Goal: Information Seeking & Learning: Find specific fact

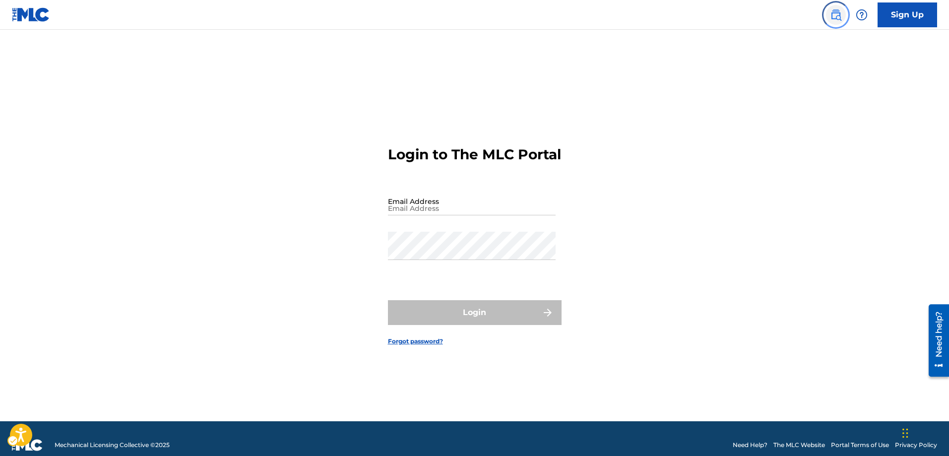
click at [838, 15] on img "Page Menu" at bounding box center [836, 15] width 12 height 12
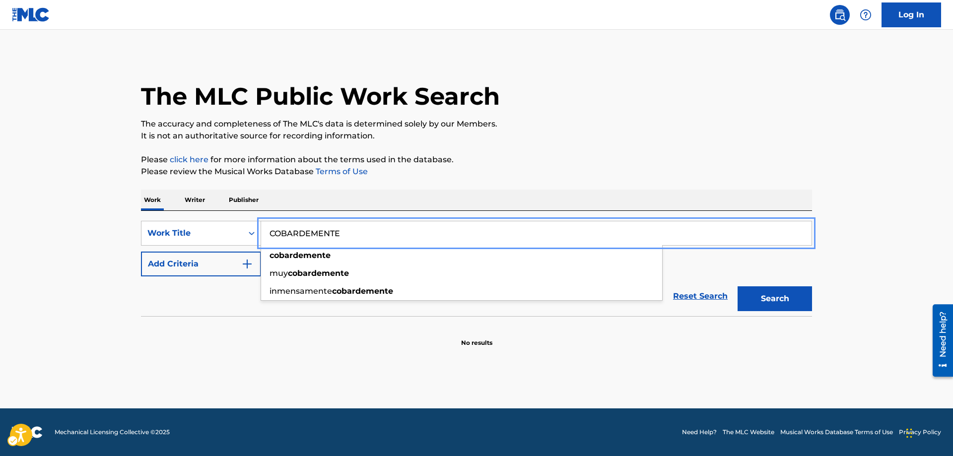
type input "COBARDEMENTE"
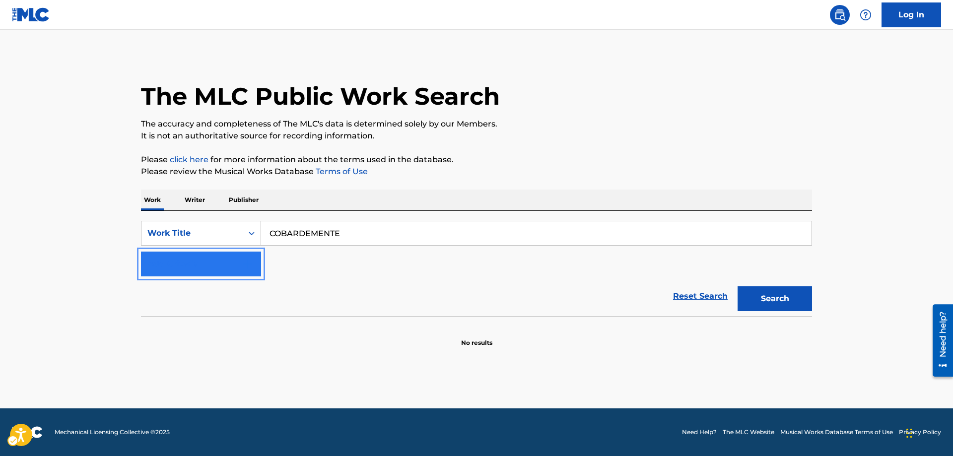
click at [248, 258] on img "Search Form" at bounding box center [247, 264] width 12 height 12
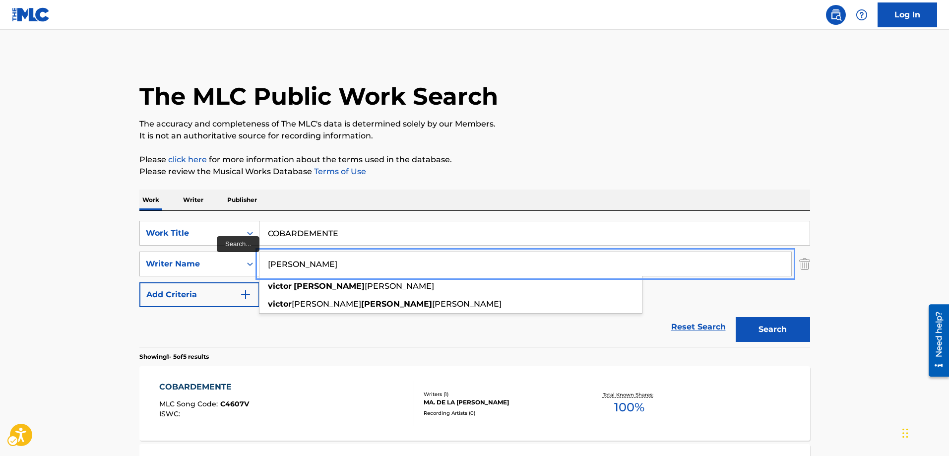
click at [139, 282] on button "Add Criteria" at bounding box center [199, 294] width 120 height 25
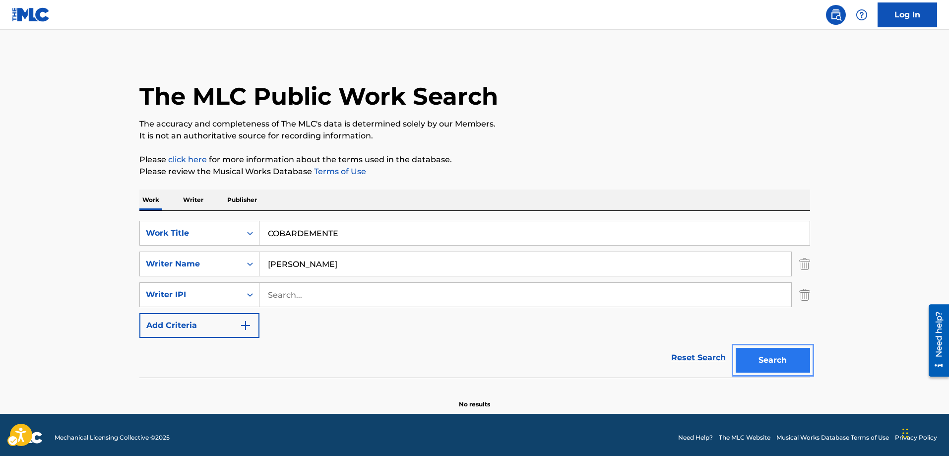
click at [754, 362] on button "Search" at bounding box center [773, 360] width 74 height 25
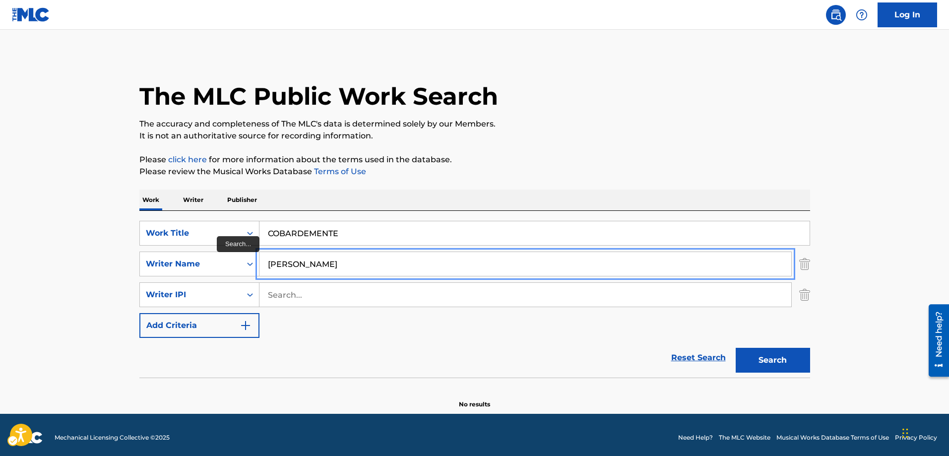
click at [345, 262] on input "VICTOR CAMORLINGA" at bounding box center [526, 264] width 532 height 24
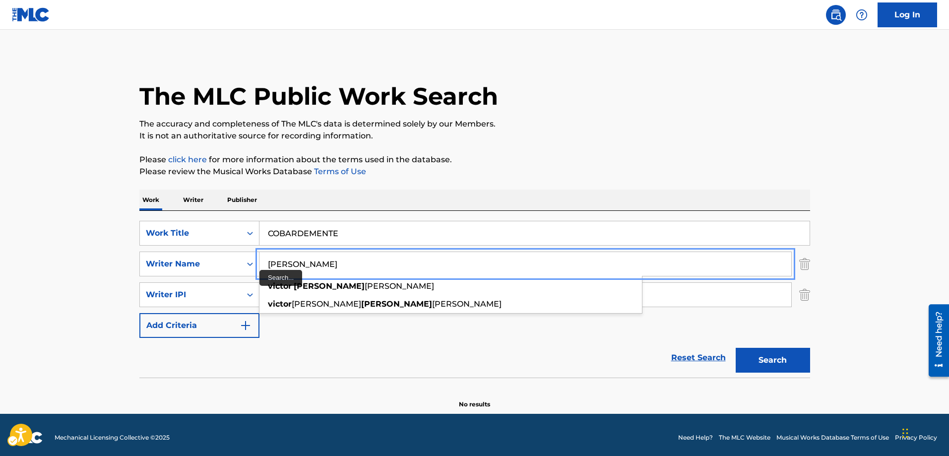
click at [334, 262] on input "VICTOR CAMORLINGA" at bounding box center [526, 264] width 532 height 24
click at [336, 264] on input "VICTOR CAMORLINGA" at bounding box center [526, 264] width 532 height 24
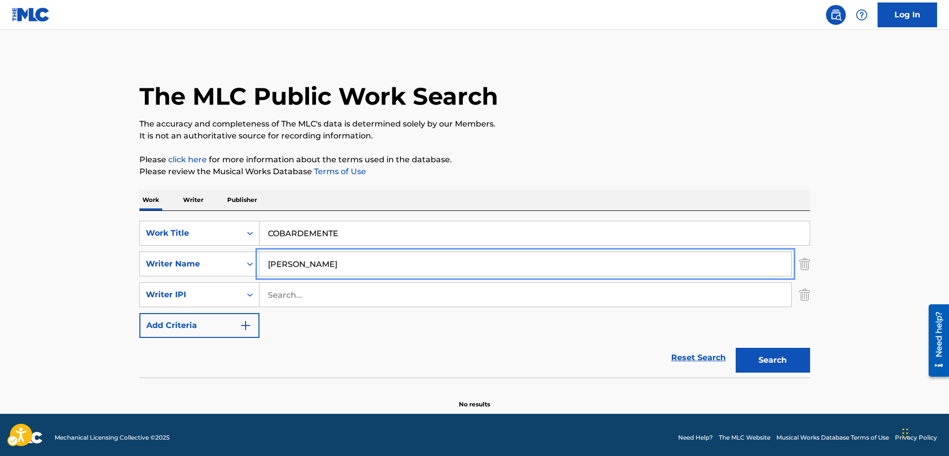
click at [363, 263] on input "VICTOR CAMORINGA" at bounding box center [526, 264] width 532 height 24
click at [139, 313] on button "Add Criteria" at bounding box center [199, 325] width 120 height 25
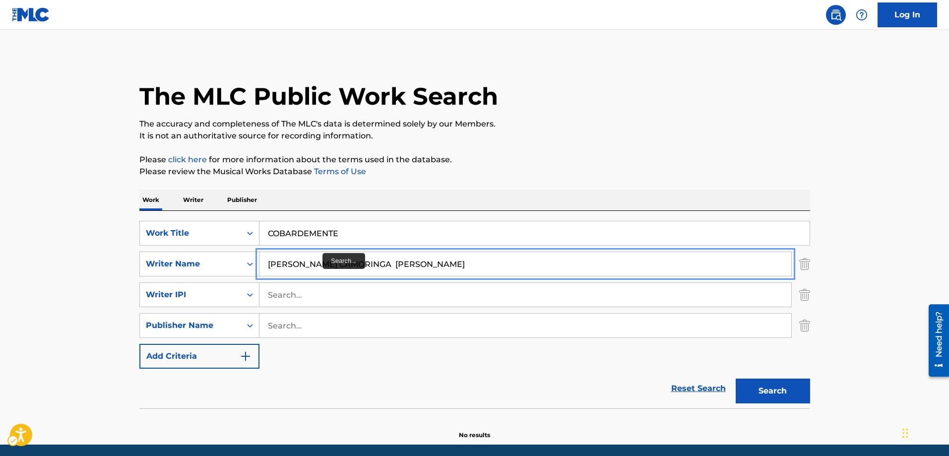
click at [358, 262] on input "VICTOR CAMORINGA GONZALEZ" at bounding box center [526, 264] width 532 height 24
type input "VICTOR CAMORINGA GONZALEZ"
click at [765, 391] on button "Search" at bounding box center [773, 391] width 74 height 25
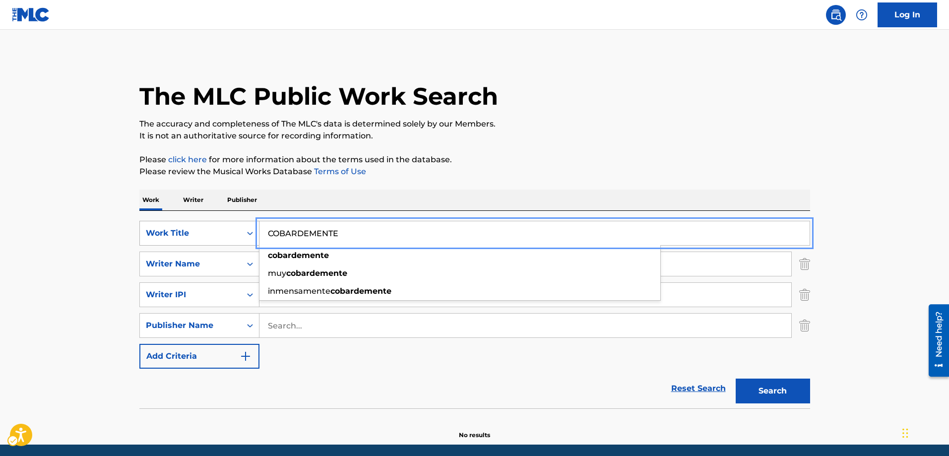
drag, startPoint x: 352, startPoint y: 235, endPoint x: 246, endPoint y: 237, distance: 106.2
click at [246, 237] on div "SearchWithCriteria4958e381-ad88-4d9e-88b9-c27fa3a739c6 Work Title COBARDEMENTE …" at bounding box center [474, 233] width 671 height 25
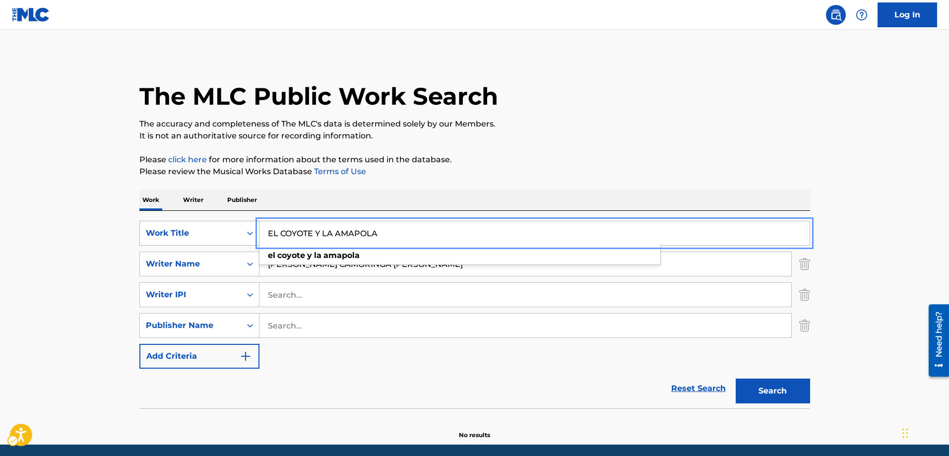
type input "EL COYOTE Y LA AMAPOLA"
click at [139, 344] on button "Add Criteria" at bounding box center [199, 356] width 120 height 25
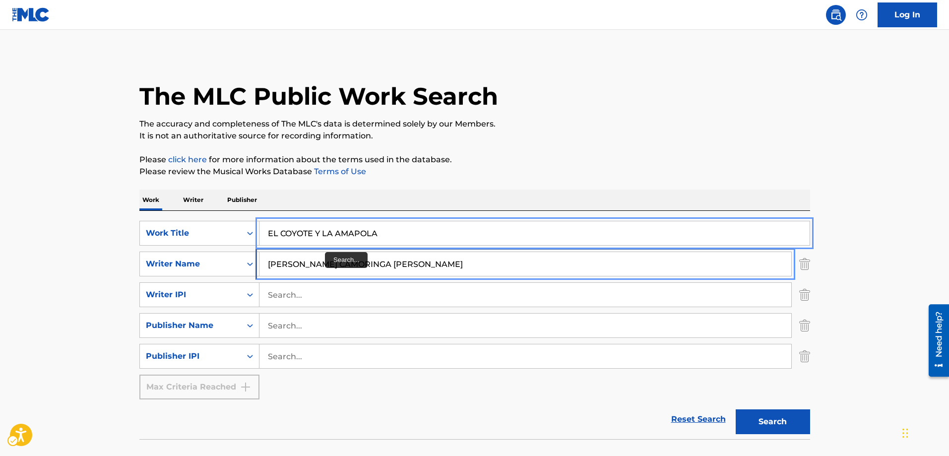
click at [406, 264] on input "VICTOR CAMORINGA GONZALEZ" at bounding box center [526, 264] width 532 height 24
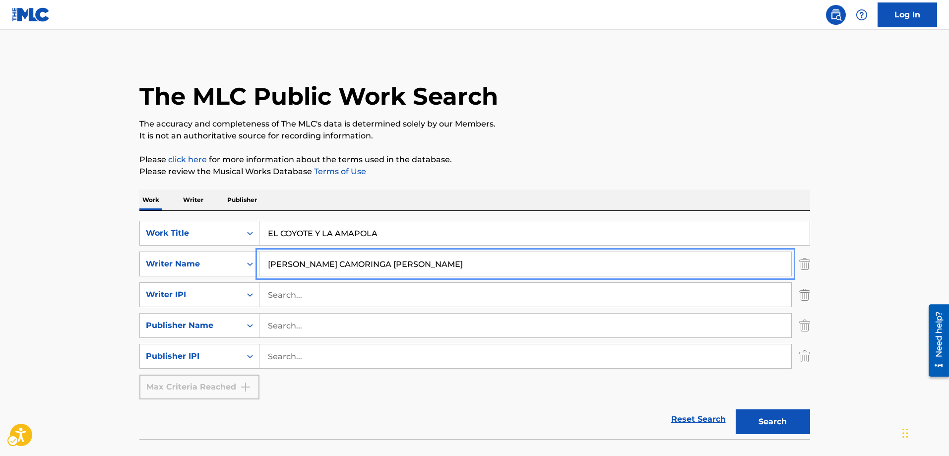
drag, startPoint x: 406, startPoint y: 264, endPoint x: 241, endPoint y: 265, distance: 165.7
click at [241, 265] on div "SearchWithCriteria43a5479f-b9e3-42bb-a442-d058434ba65b Writer Name VICTOR CAMOR…" at bounding box center [474, 264] width 671 height 25
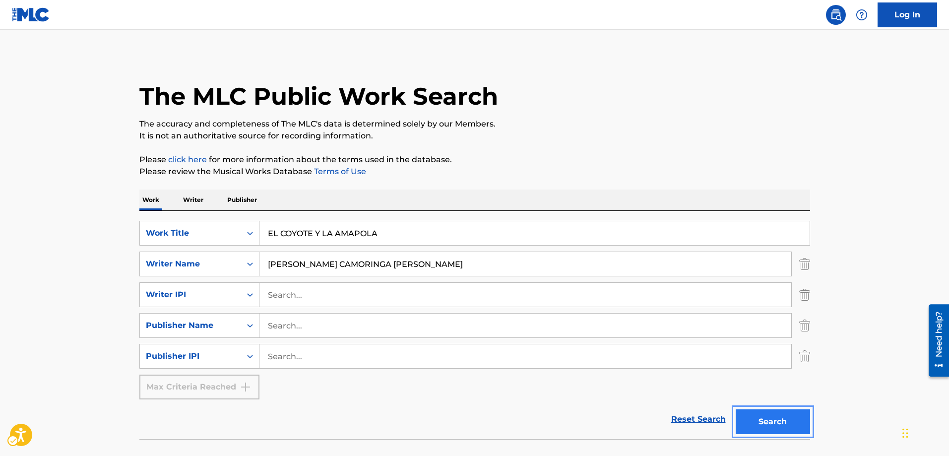
click at [757, 425] on button "Search" at bounding box center [773, 421] width 74 height 25
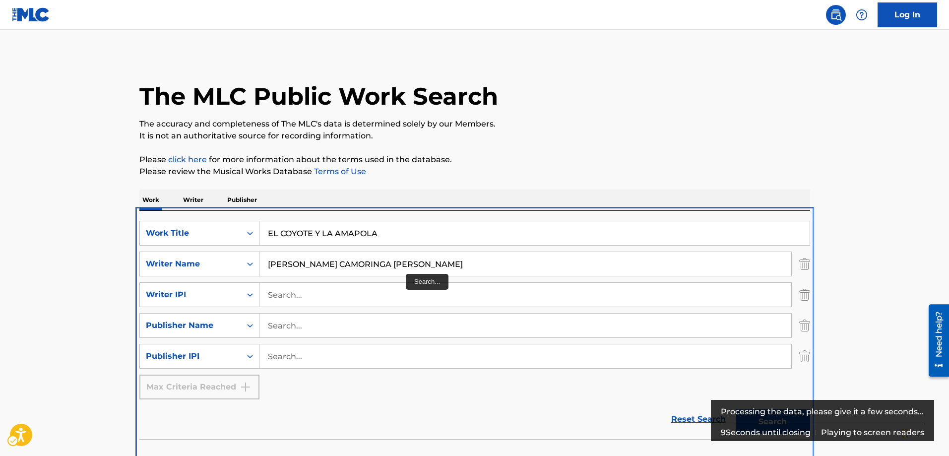
scroll to position [14, 0]
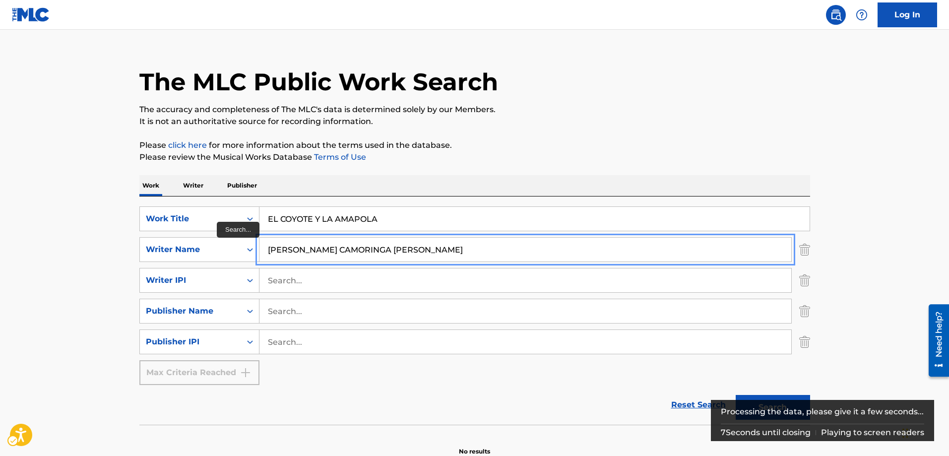
click at [404, 248] on input "VICTOR CAMORINGA GONZALEZ" at bounding box center [526, 250] width 532 height 24
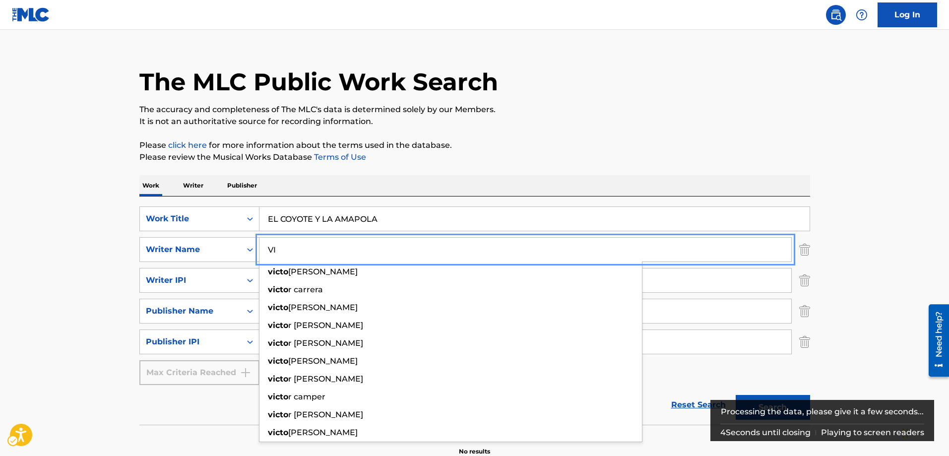
type input "V"
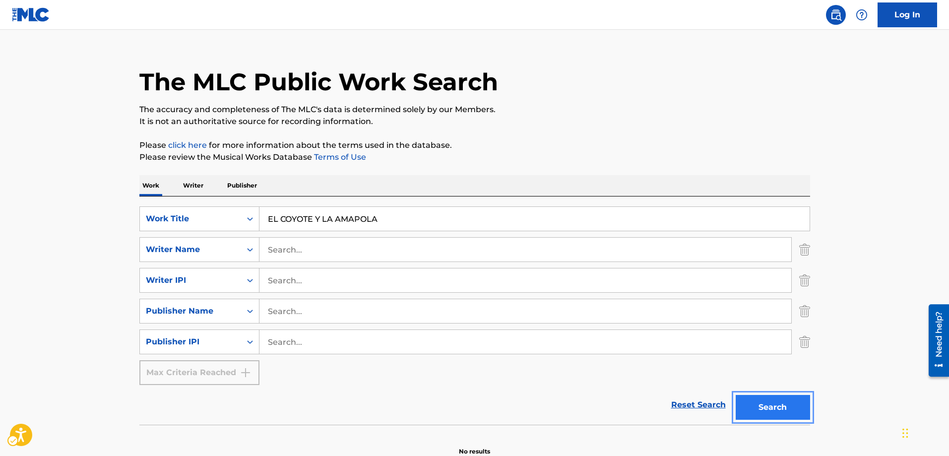
click at [772, 409] on button "Search" at bounding box center [773, 407] width 74 height 25
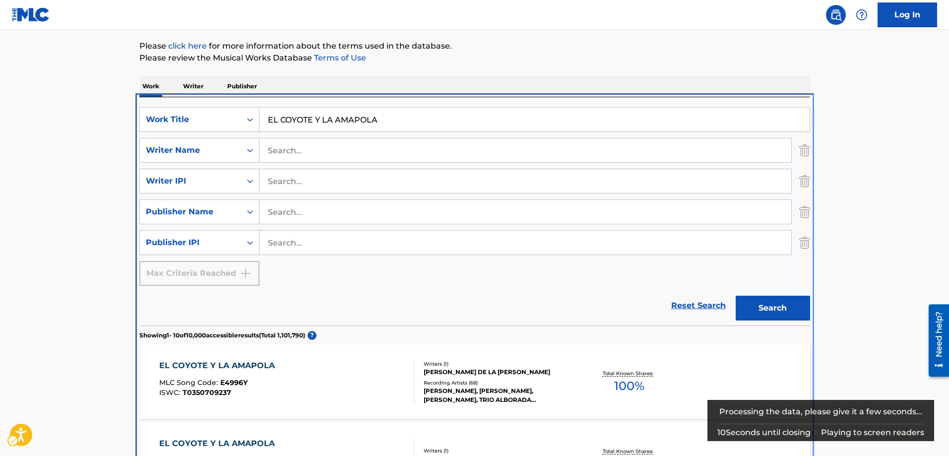
scroll to position [211, 0]
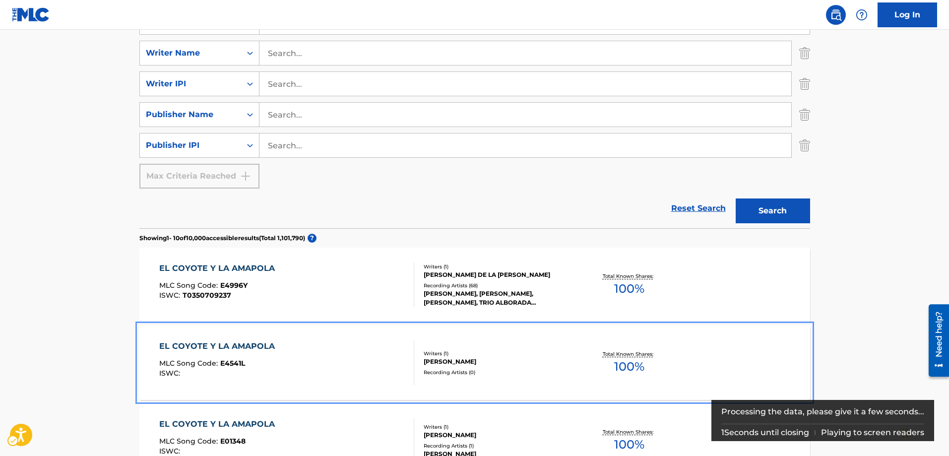
click at [240, 367] on span "E4541L" at bounding box center [232, 363] width 25 height 9
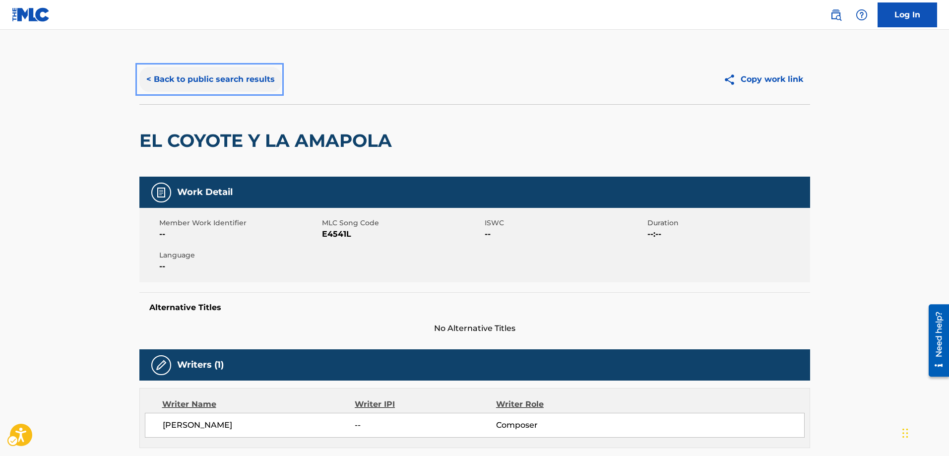
click at [150, 77] on button "< Back to public search results" at bounding box center [210, 79] width 142 height 25
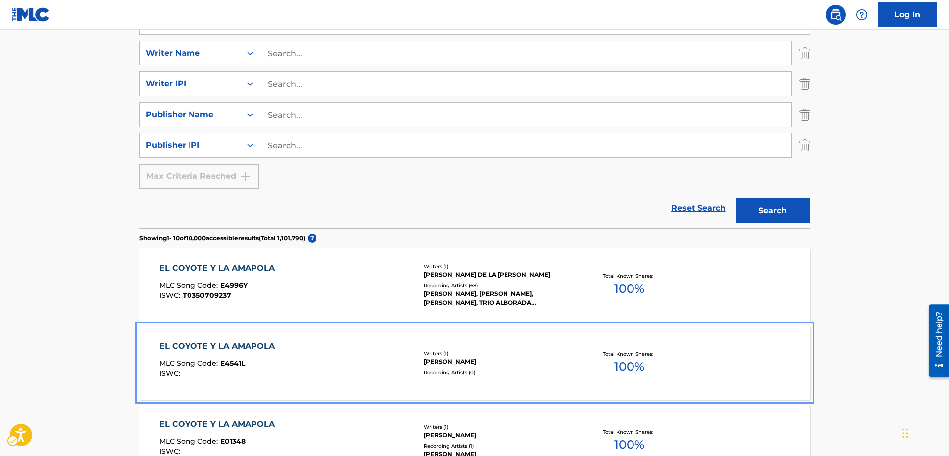
click at [242, 365] on span "E4541L" at bounding box center [232, 363] width 25 height 9
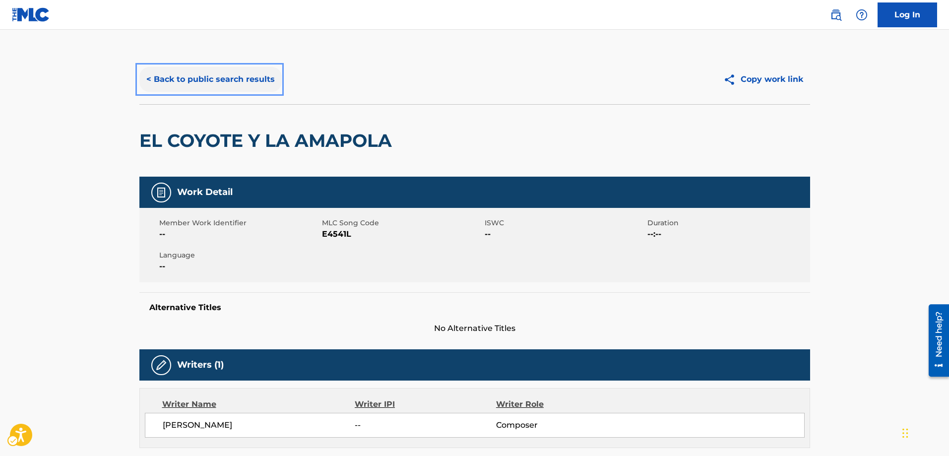
click at [148, 78] on button "< Back to public search results" at bounding box center [210, 79] width 142 height 25
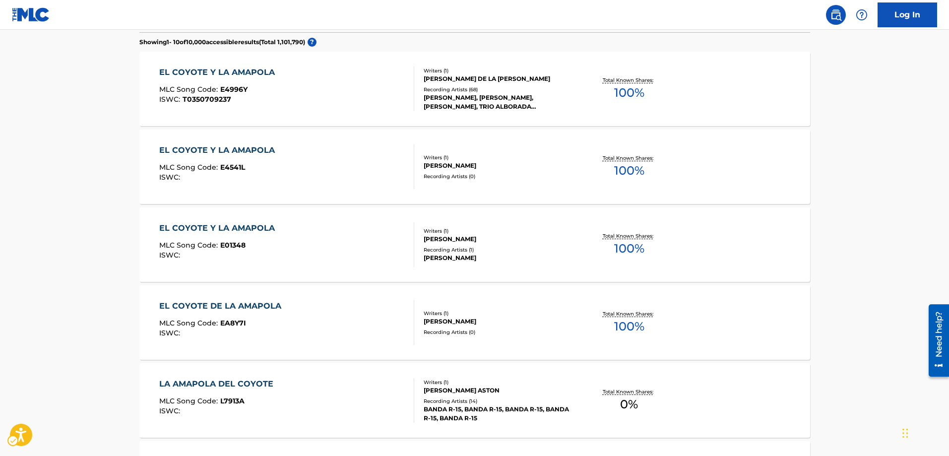
scroll to position [409, 0]
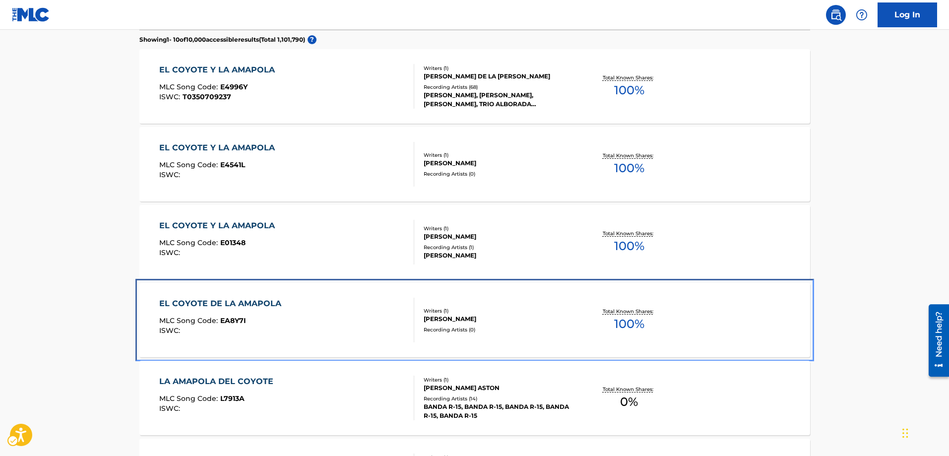
click at [230, 319] on span "EA8Y7I" at bounding box center [233, 320] width 26 height 9
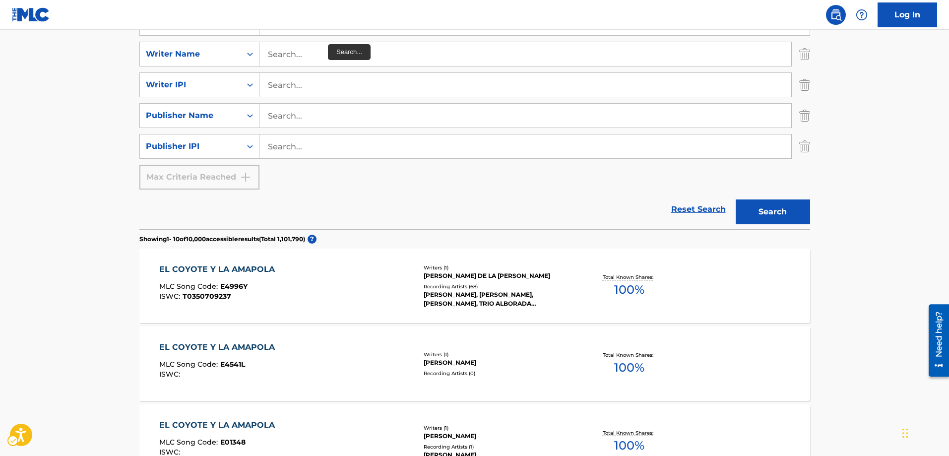
scroll to position [211, 0]
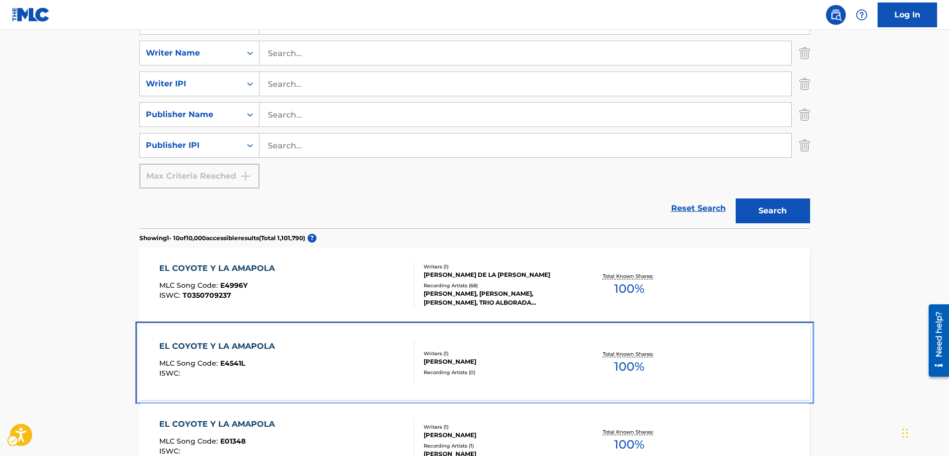
click at [234, 361] on span "E4541L" at bounding box center [232, 363] width 25 height 9
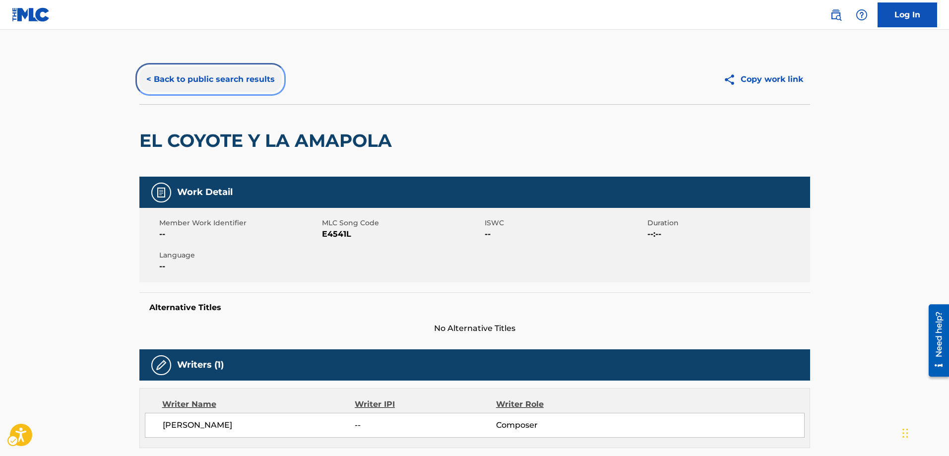
click at [147, 78] on button "< Back to public search results" at bounding box center [210, 79] width 142 height 25
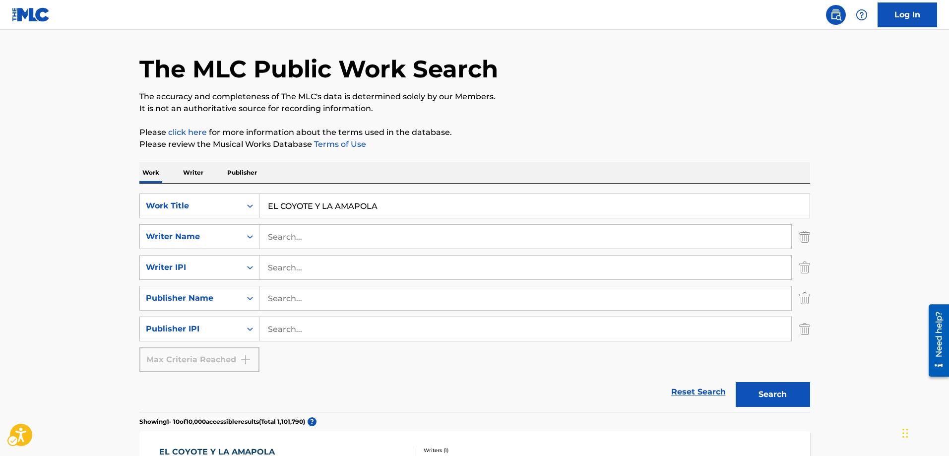
scroll to position [12, 0]
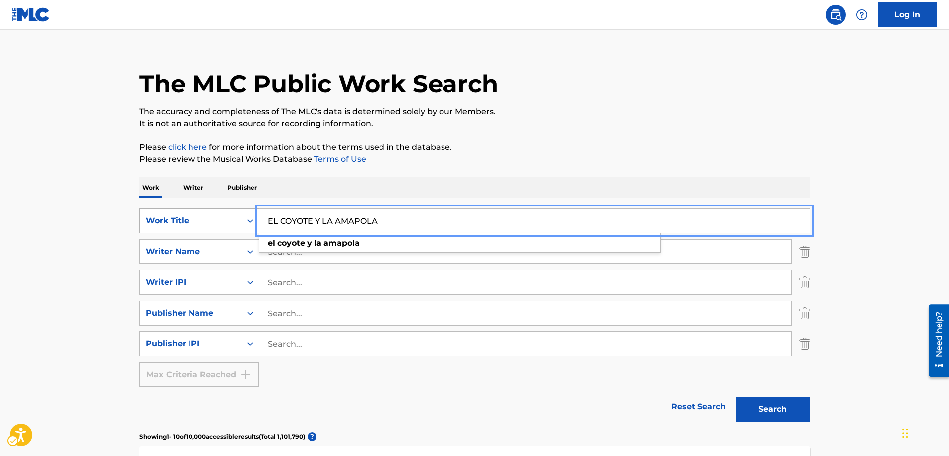
drag, startPoint x: 399, startPoint y: 222, endPoint x: 252, endPoint y: 220, distance: 147.4
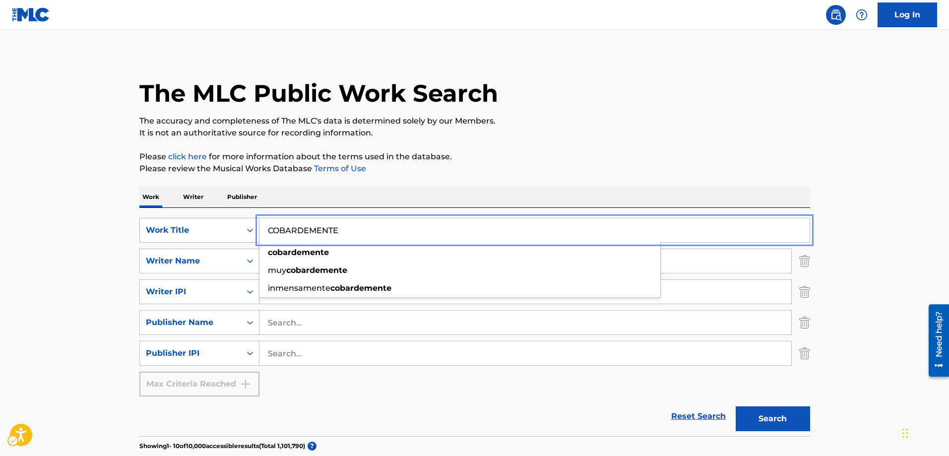
scroll to position [0, 0]
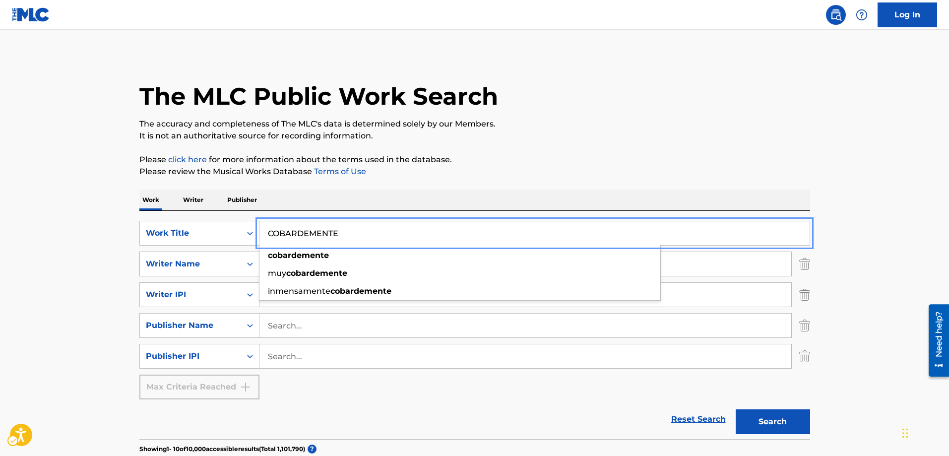
type input "COBARDEMENTE"
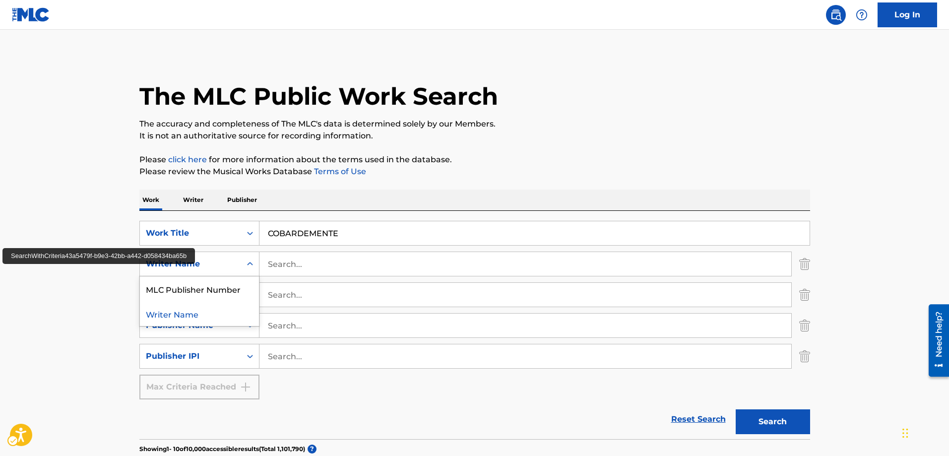
click at [250, 264] on icon "Search Form" at bounding box center [250, 264] width 10 height 10
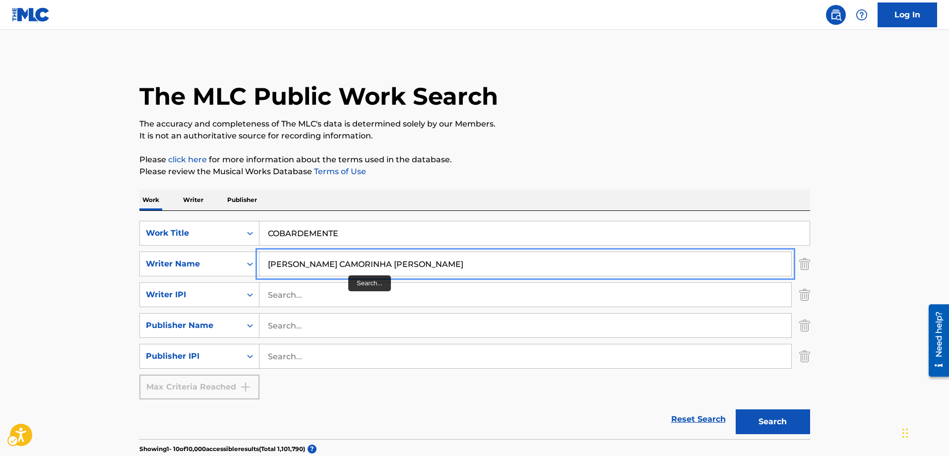
click at [347, 262] on input "VICTOR CAMORINHA GONZALEZ" at bounding box center [526, 264] width 532 height 24
click at [771, 420] on button "Search" at bounding box center [773, 421] width 74 height 25
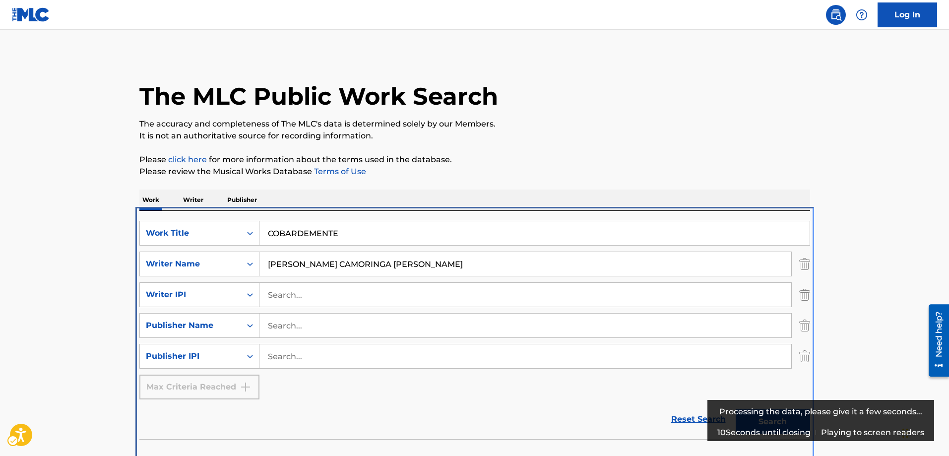
scroll to position [14, 0]
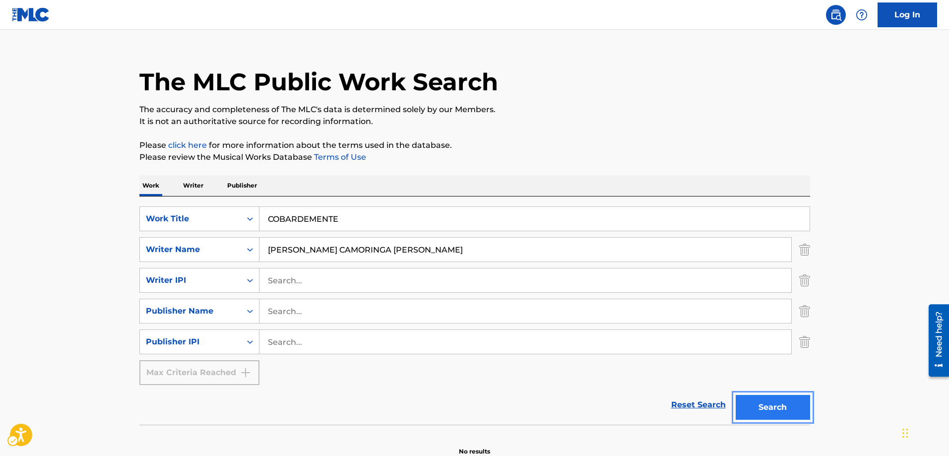
click at [751, 402] on button "Search" at bounding box center [773, 407] width 74 height 25
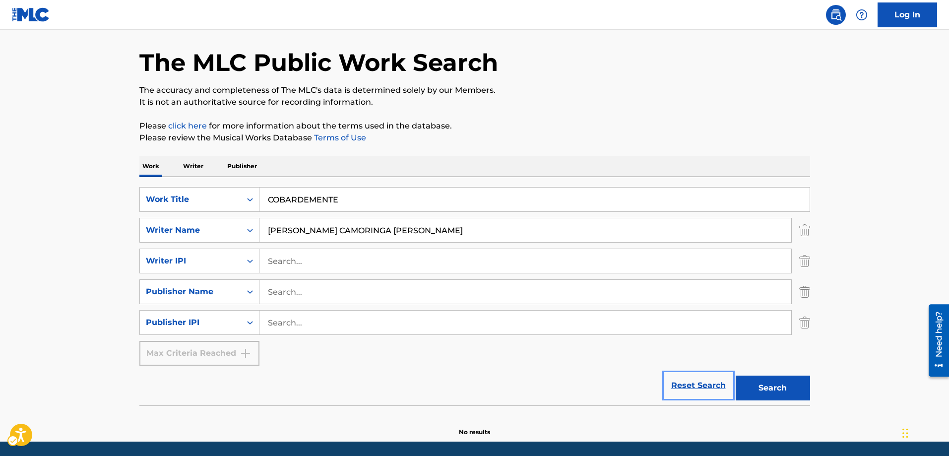
scroll to position [0, 0]
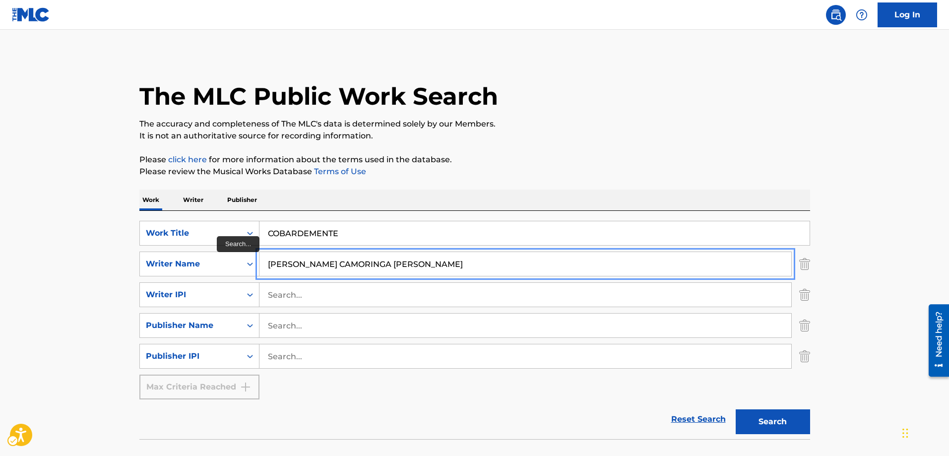
click at [330, 262] on input "VICTOR CAMORINGA GONZALEZ" at bounding box center [526, 264] width 532 height 24
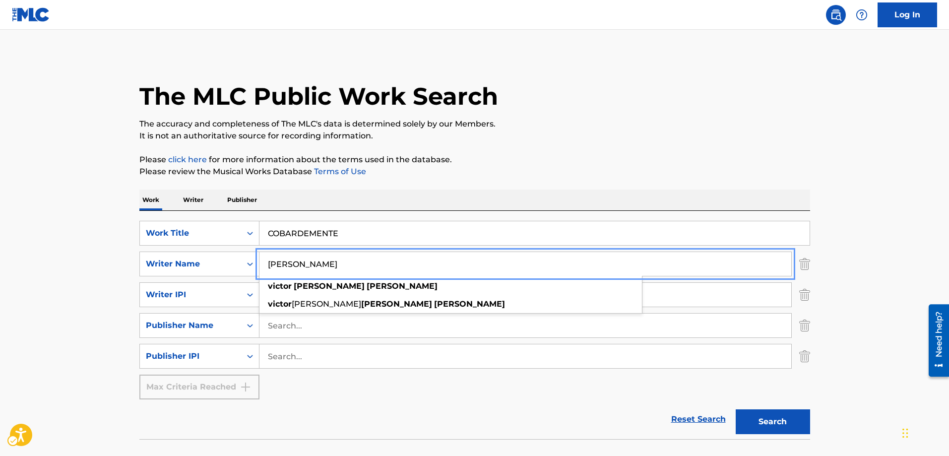
type input "VICTOR CAMORLINGA GONZALEZ"
click at [736, 409] on button "Search" at bounding box center [773, 421] width 74 height 25
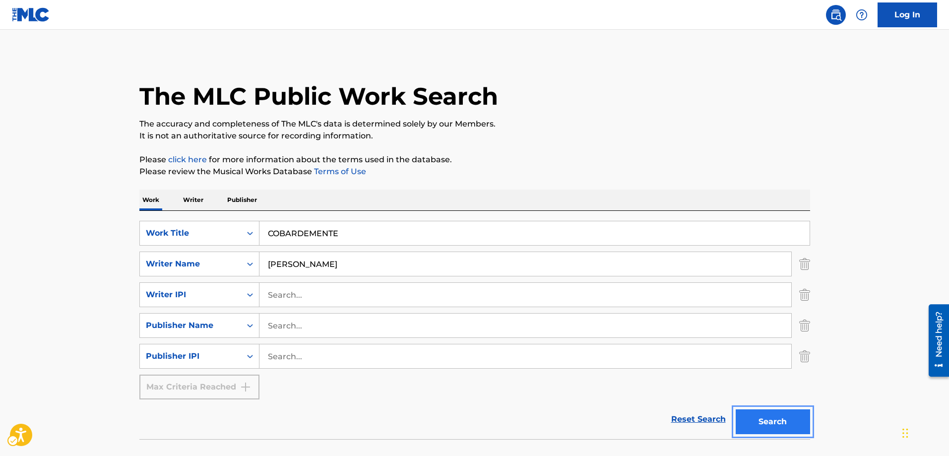
click at [763, 422] on button "Search" at bounding box center [773, 421] width 74 height 25
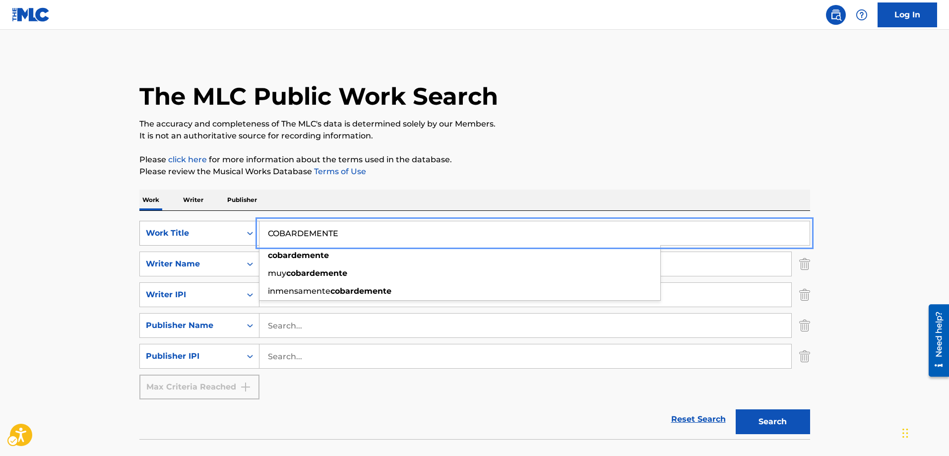
drag, startPoint x: 348, startPoint y: 233, endPoint x: 247, endPoint y: 235, distance: 101.2
click at [247, 235] on div "SearchWithCriteria4958e381-ad88-4d9e-88b9-c27fa3a739c6 Work Title COBARDEMENTE …" at bounding box center [474, 233] width 671 height 25
type input "EL COYOTE Y LA AMAPOLA"
click at [736, 409] on button "Search" at bounding box center [773, 421] width 74 height 25
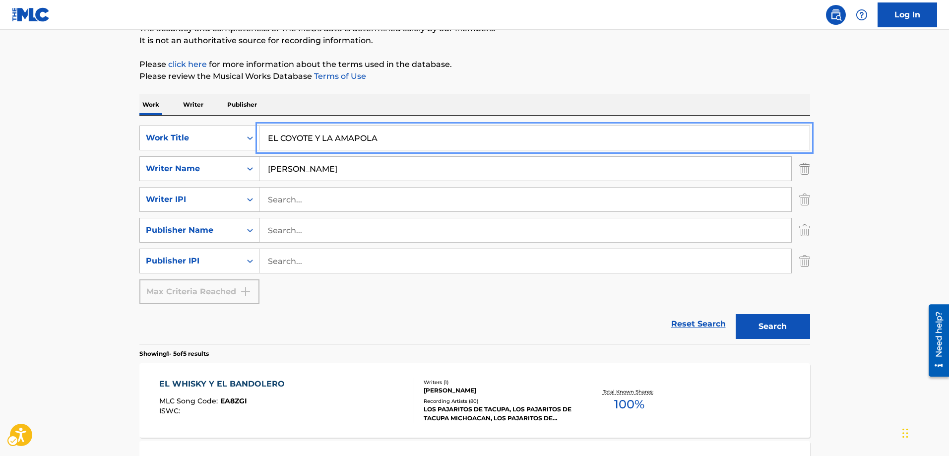
scroll to position [140, 0]
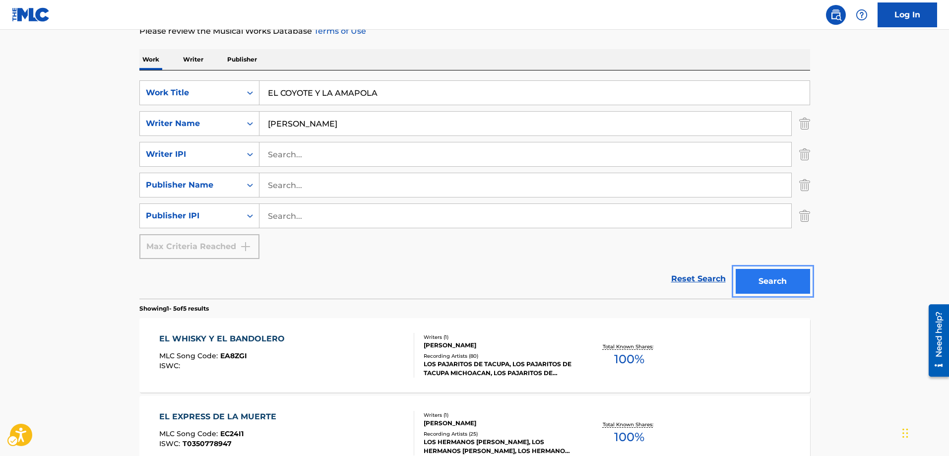
click at [780, 280] on button "Search" at bounding box center [773, 281] width 74 height 25
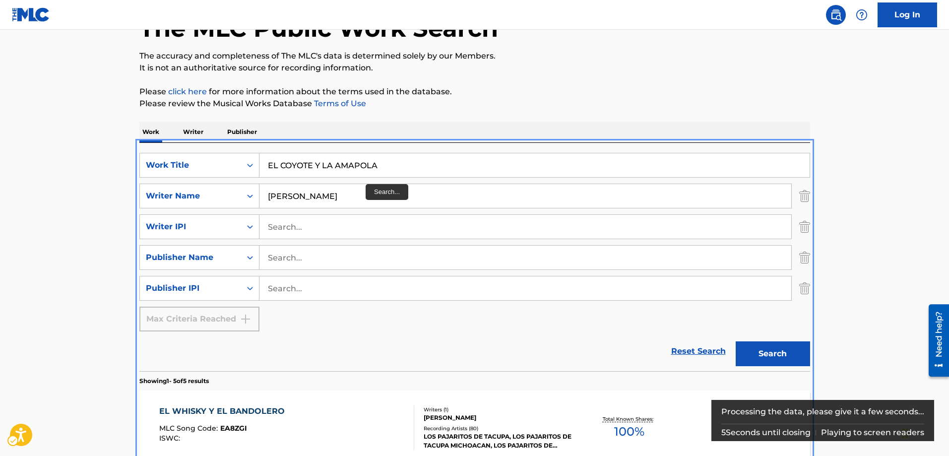
scroll to position [62, 0]
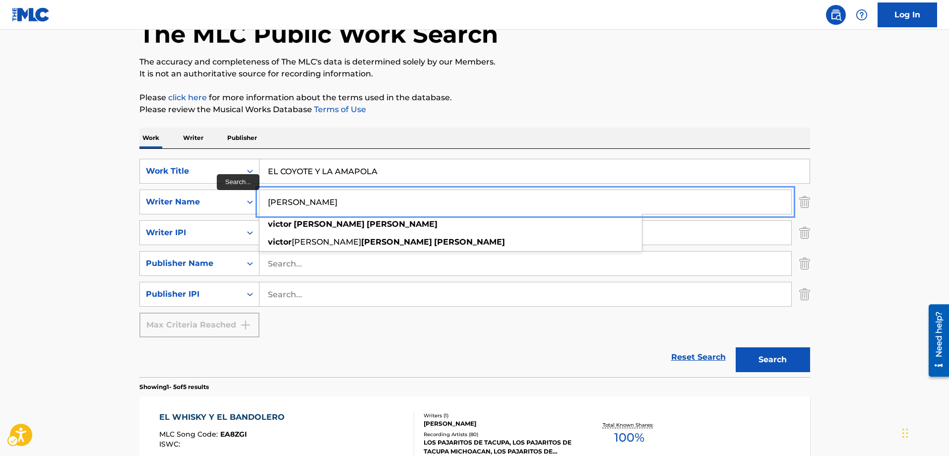
click at [409, 201] on input "VICTOR CAMORLINGA GONZALEZ" at bounding box center [526, 202] width 532 height 24
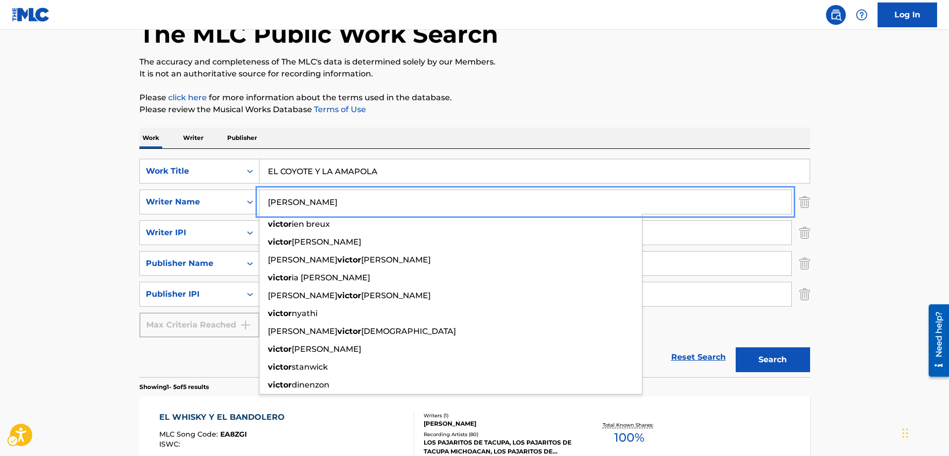
type input "VICTOR"
click at [736, 347] on button "Search" at bounding box center [773, 359] width 74 height 25
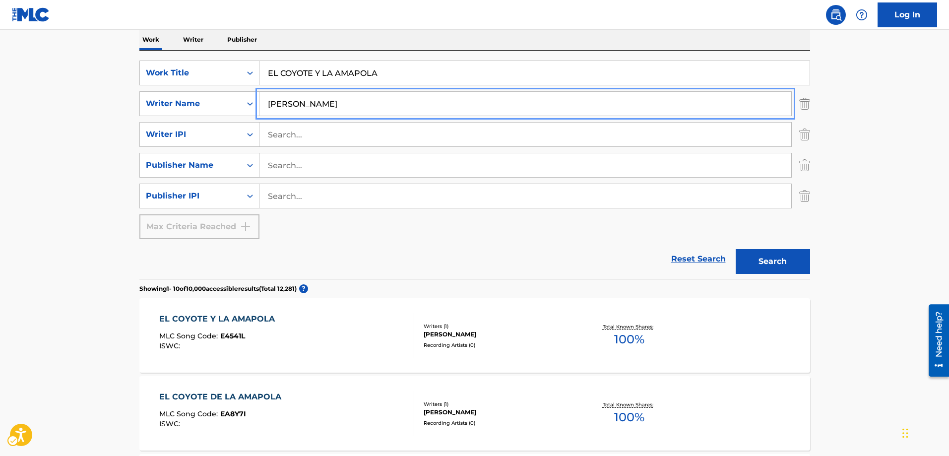
scroll to position [161, 0]
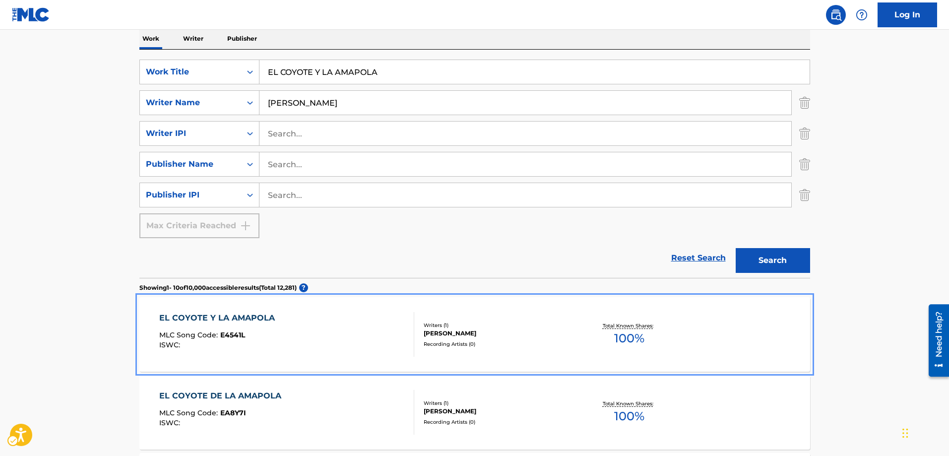
click at [231, 335] on span "E4541L" at bounding box center [232, 334] width 25 height 9
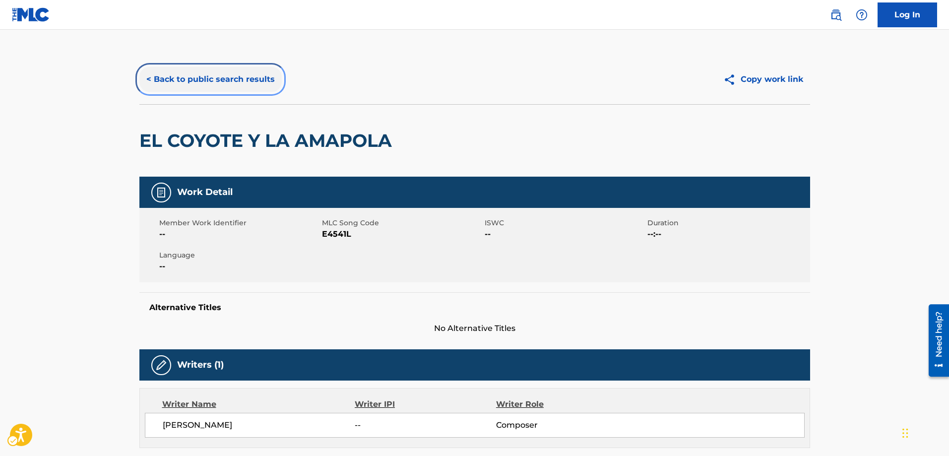
click at [146, 78] on button "< Back to public search results" at bounding box center [210, 79] width 142 height 25
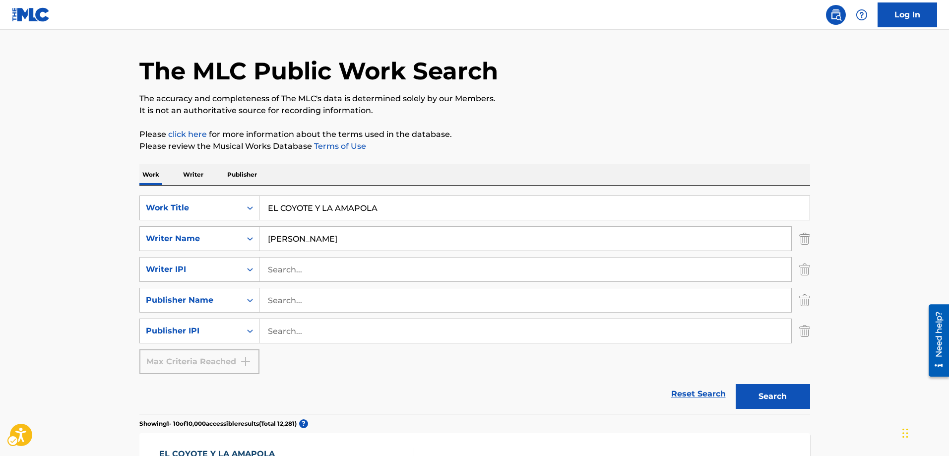
scroll to position [12, 0]
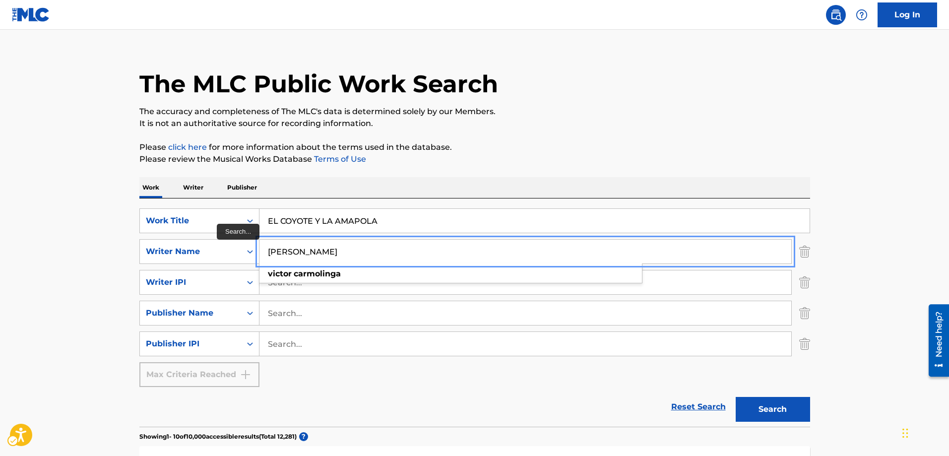
type input "VICTOR CARMOLINGA"
click at [736, 397] on button "Search" at bounding box center [773, 409] width 74 height 25
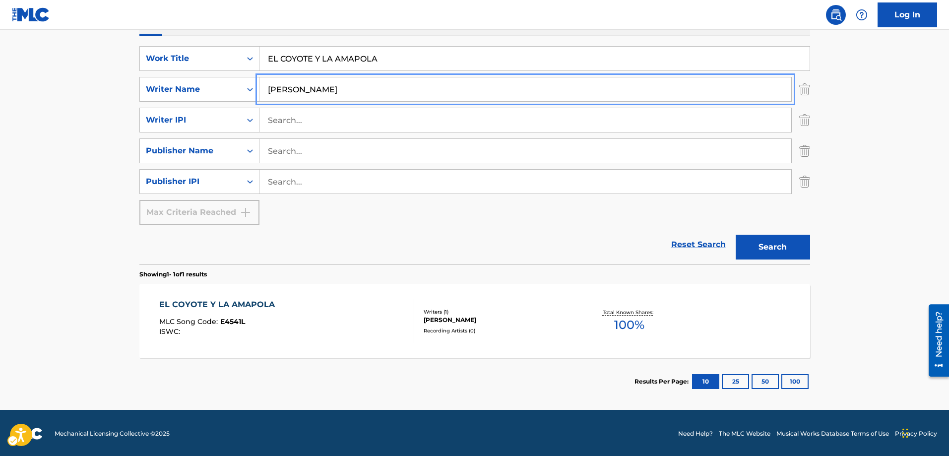
scroll to position [176, 0]
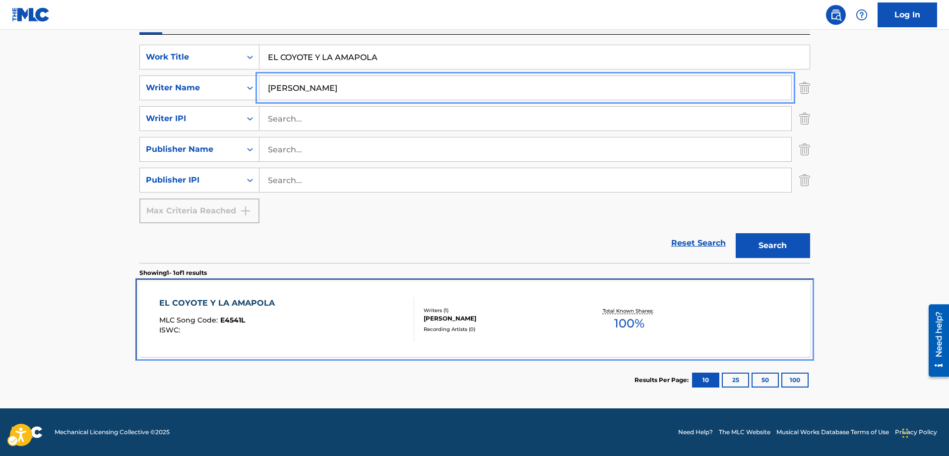
click at [234, 321] on span "E4541L" at bounding box center [232, 320] width 25 height 9
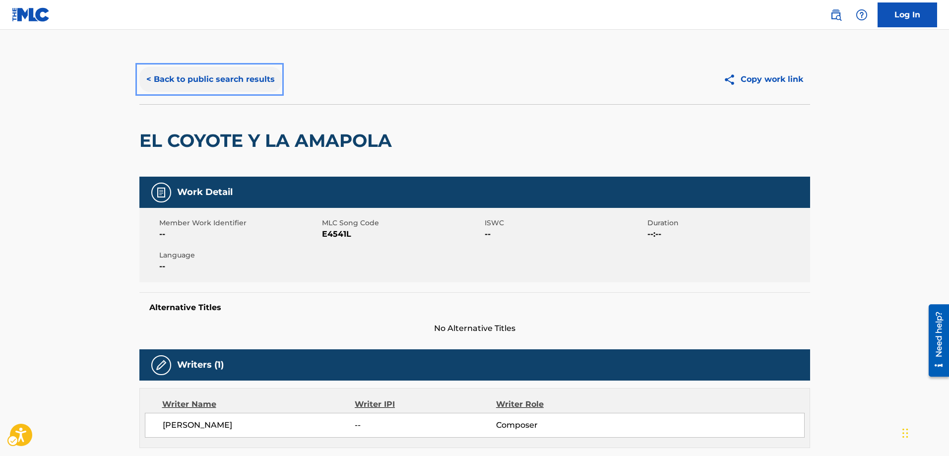
click at [147, 81] on button "< Back to public search results" at bounding box center [210, 79] width 142 height 25
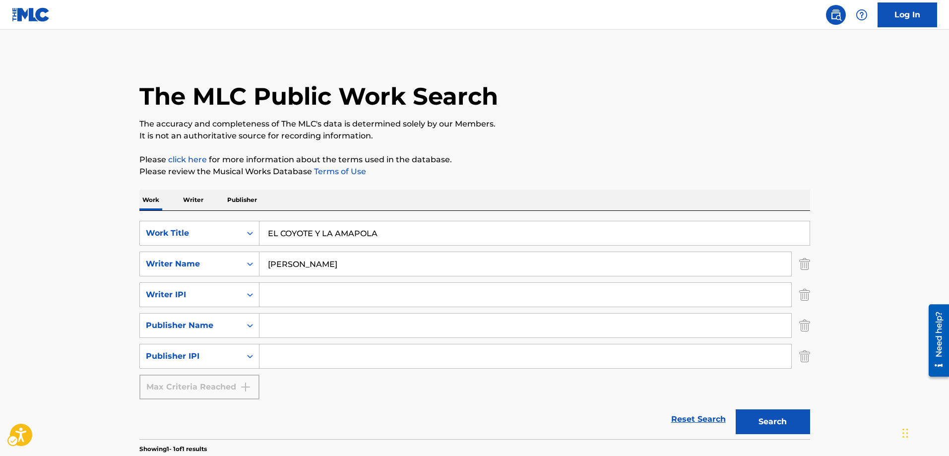
scroll to position [27, 0]
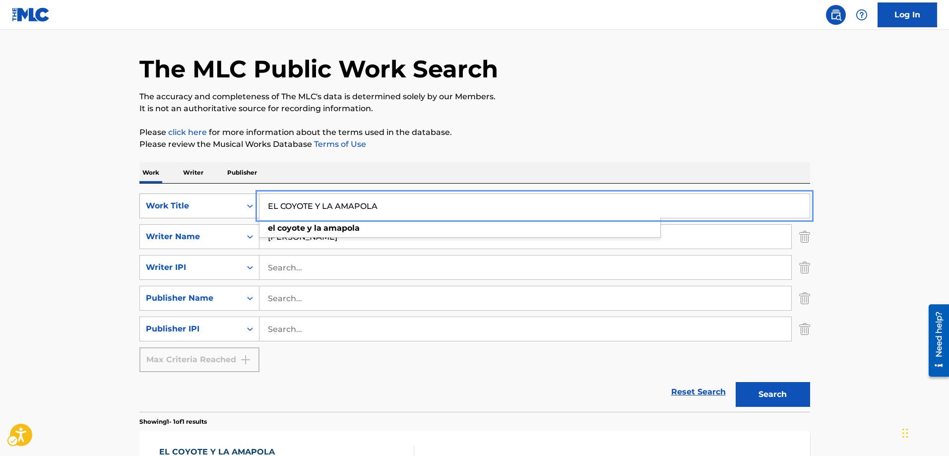
drag, startPoint x: 385, startPoint y: 204, endPoint x: 254, endPoint y: 206, distance: 131.0
type input "COBARDEMENTE"
click at [736, 382] on button "Search" at bounding box center [773, 394] width 74 height 25
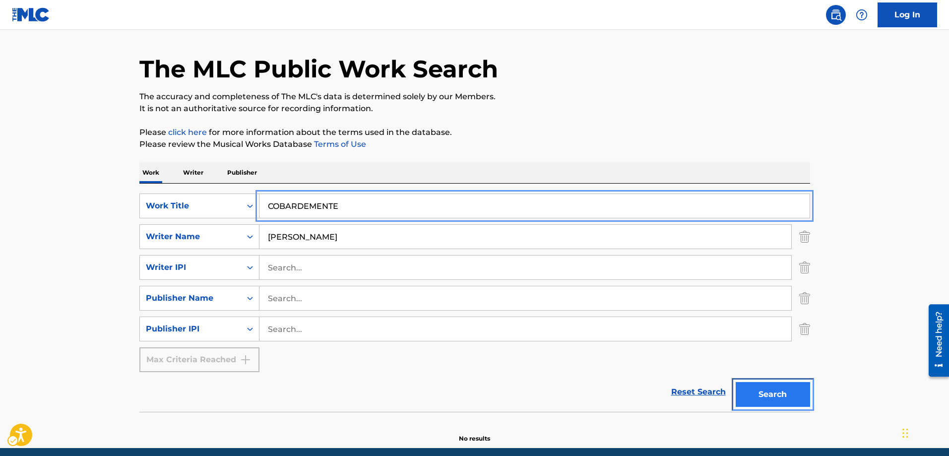
click at [759, 391] on button "Search" at bounding box center [773, 394] width 74 height 25
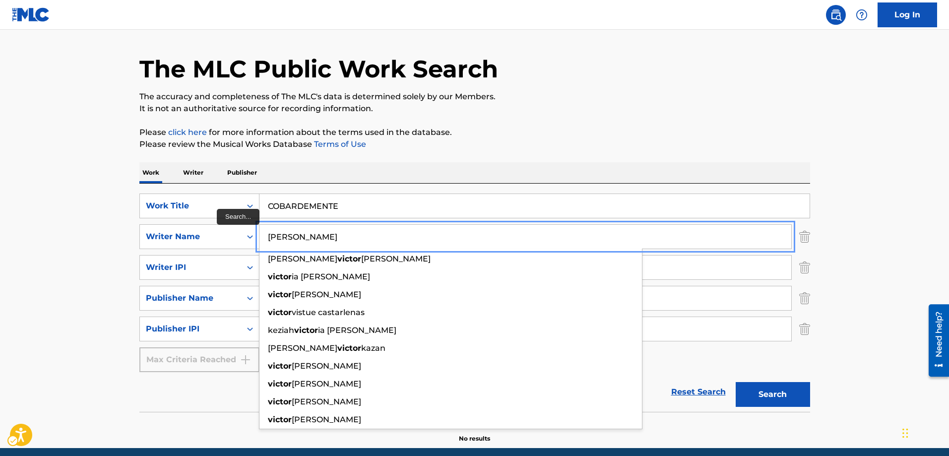
type input "VICTOR"
click at [736, 382] on button "Search" at bounding box center [773, 394] width 74 height 25
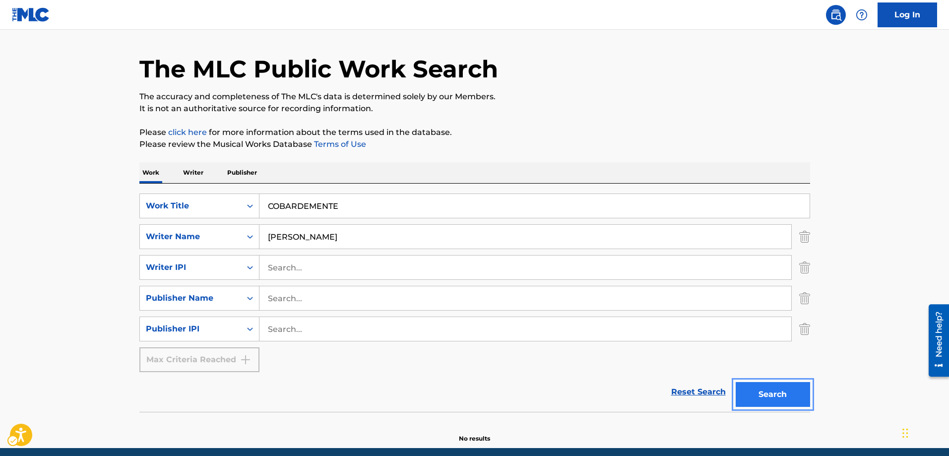
click at [779, 395] on button "Search" at bounding box center [773, 394] width 74 height 25
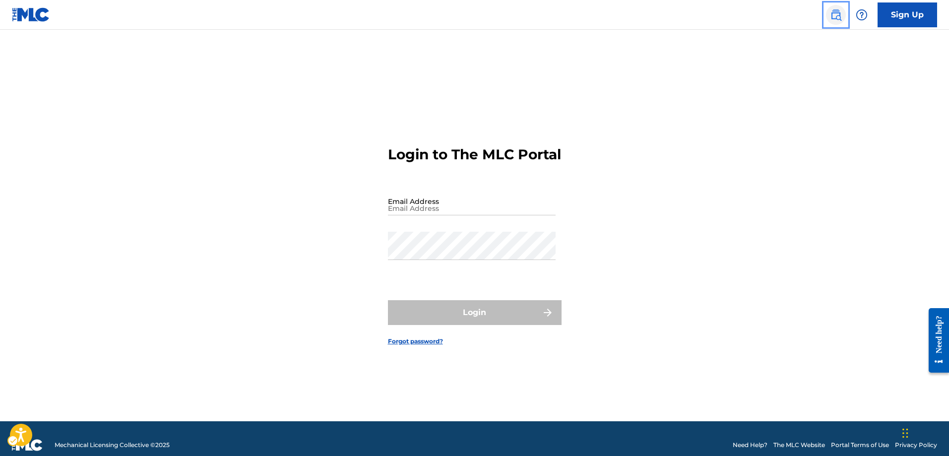
click at [836, 14] on img "Page Menu" at bounding box center [836, 15] width 12 height 12
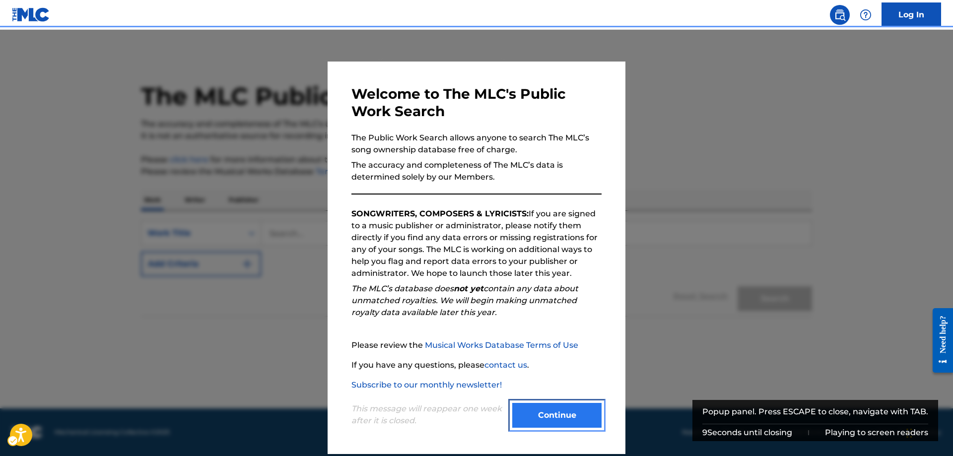
click at [567, 416] on button "Continue" at bounding box center [556, 415] width 89 height 25
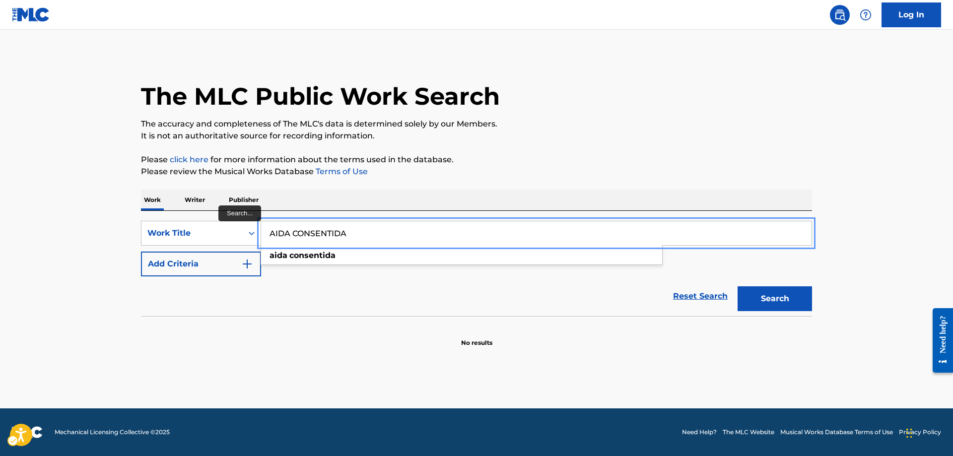
type input "AIDA CONSENTIDA"
click at [141, 252] on button "Add Criteria" at bounding box center [201, 264] width 120 height 25
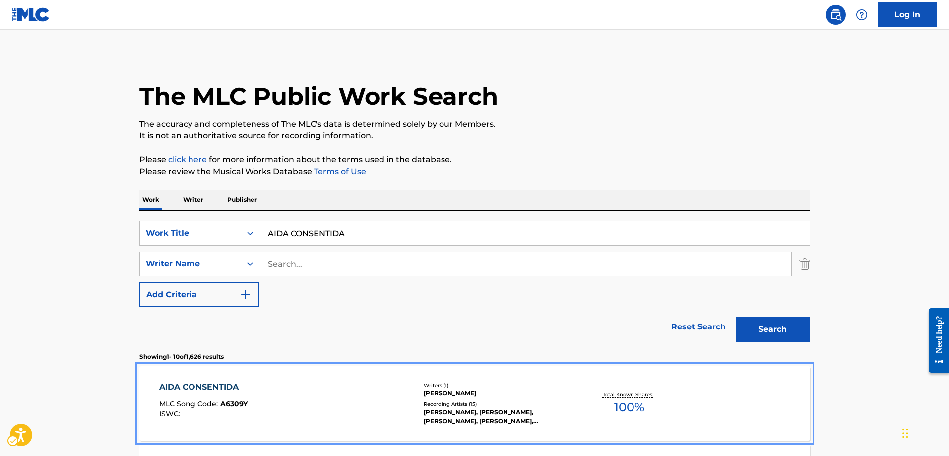
click at [231, 404] on span "A6309Y" at bounding box center [233, 403] width 27 height 9
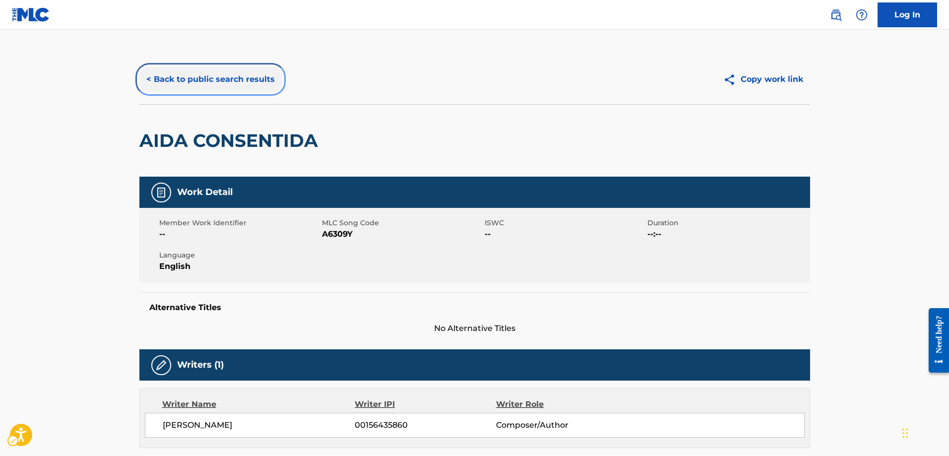
click at [150, 80] on button "< Back to public search results" at bounding box center [210, 79] width 142 height 25
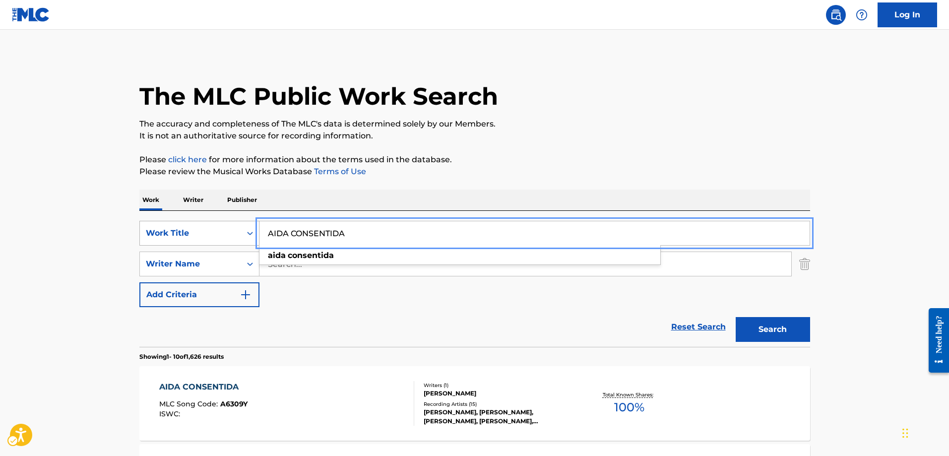
drag, startPoint x: 355, startPoint y: 234, endPoint x: 253, endPoint y: 234, distance: 101.7
type input "AL DOBLR LA ESQUINA"
click at [736, 317] on button "Search" at bounding box center [773, 329] width 74 height 25
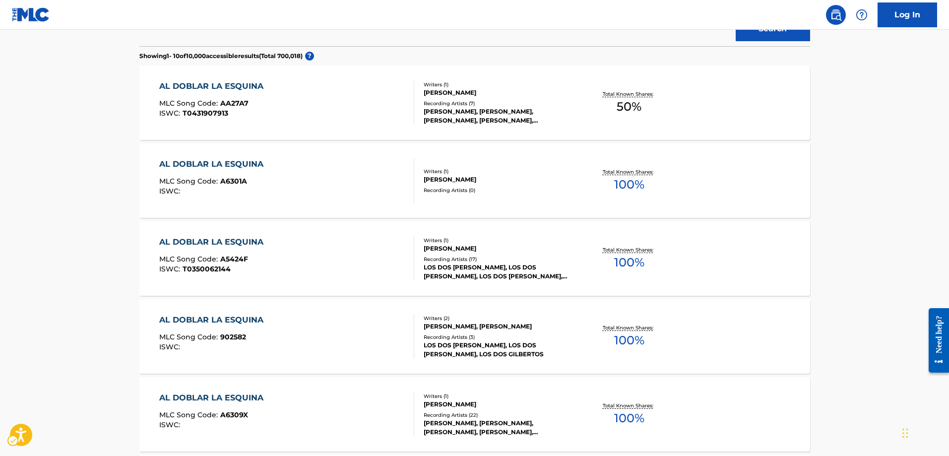
scroll to position [347, 0]
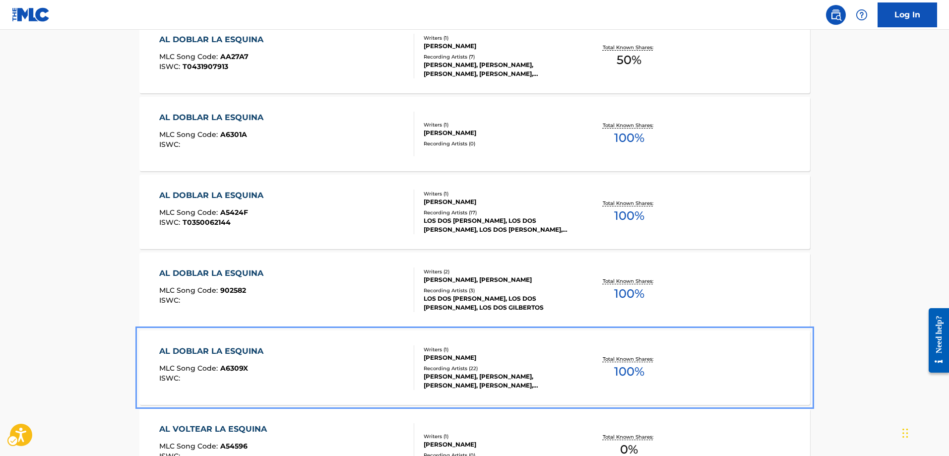
click at [243, 366] on span "A6309X" at bounding box center [234, 368] width 28 height 9
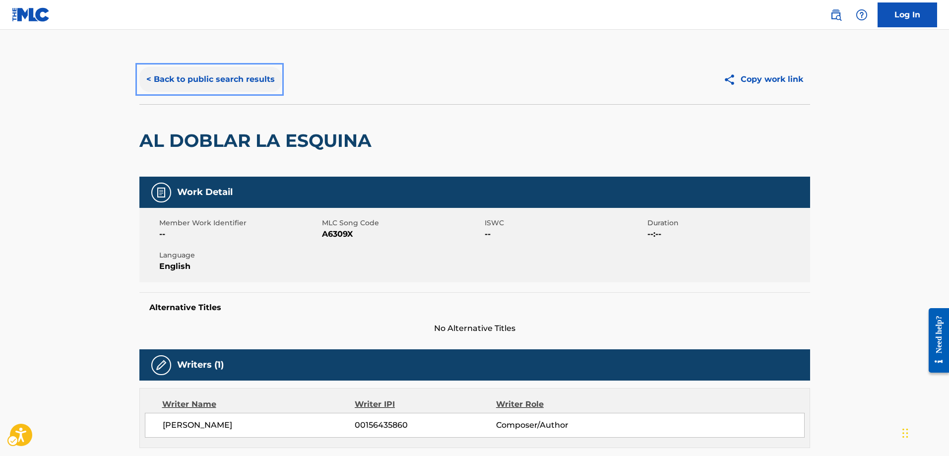
click at [151, 78] on button "< Back to public search results" at bounding box center [210, 79] width 142 height 25
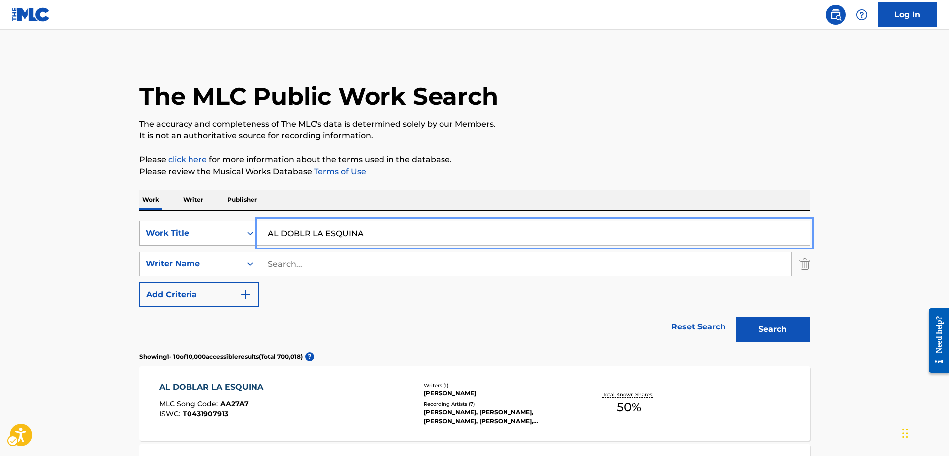
drag, startPoint x: 384, startPoint y: 231, endPoint x: 240, endPoint y: 229, distance: 143.4
type input "CON TAL QUE SE DEJE AMAR\"
click at [736, 317] on button "Search" at bounding box center [773, 329] width 74 height 25
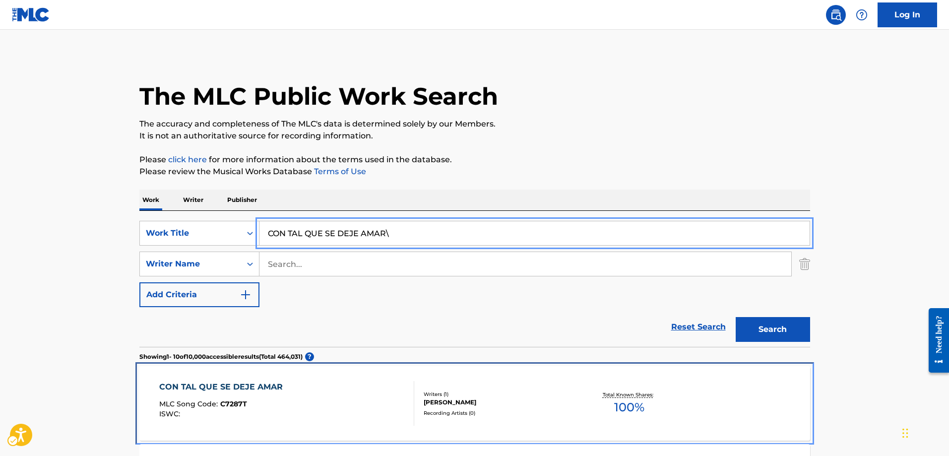
click at [242, 401] on span "C7287T" at bounding box center [233, 403] width 27 height 9
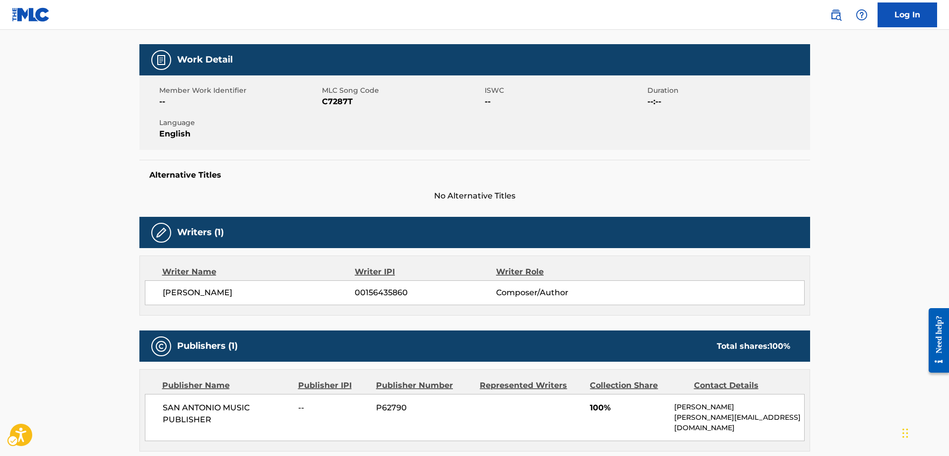
scroll to position [20, 0]
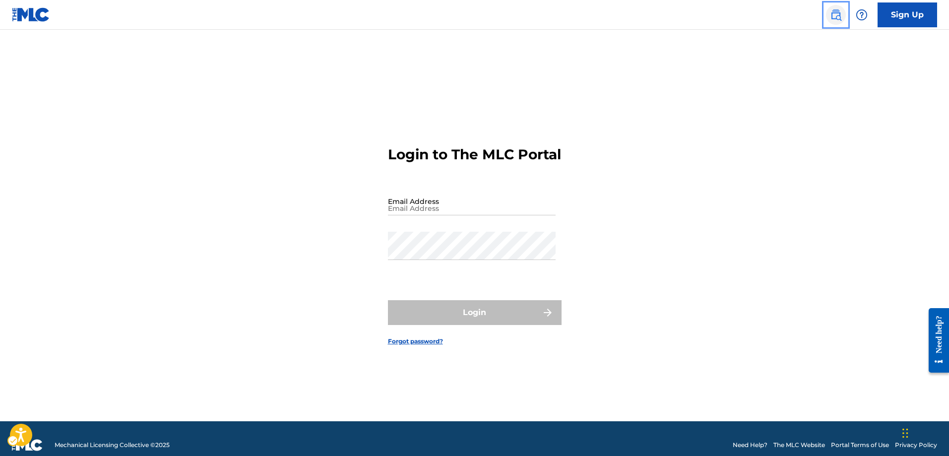
click at [837, 17] on img "Page Menu" at bounding box center [836, 15] width 12 height 12
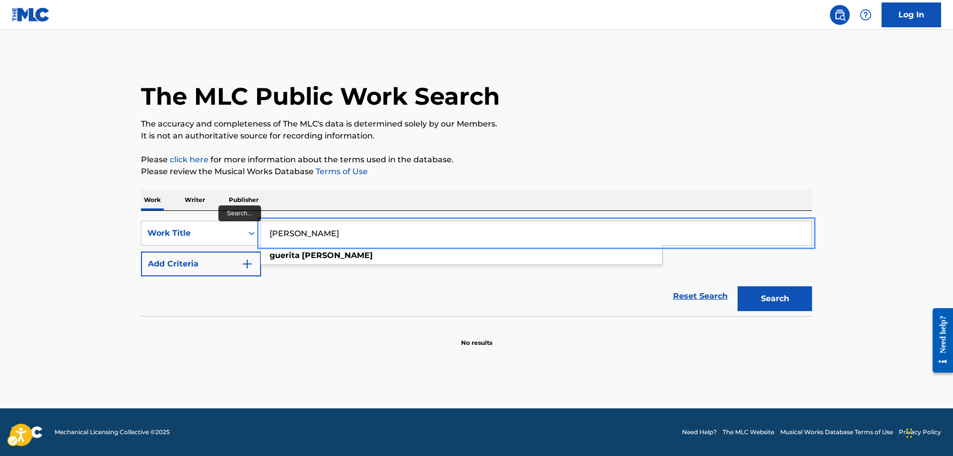
type input "GUERITA RAMOS"
click at [141, 252] on button "Add Criteria" at bounding box center [201, 264] width 120 height 25
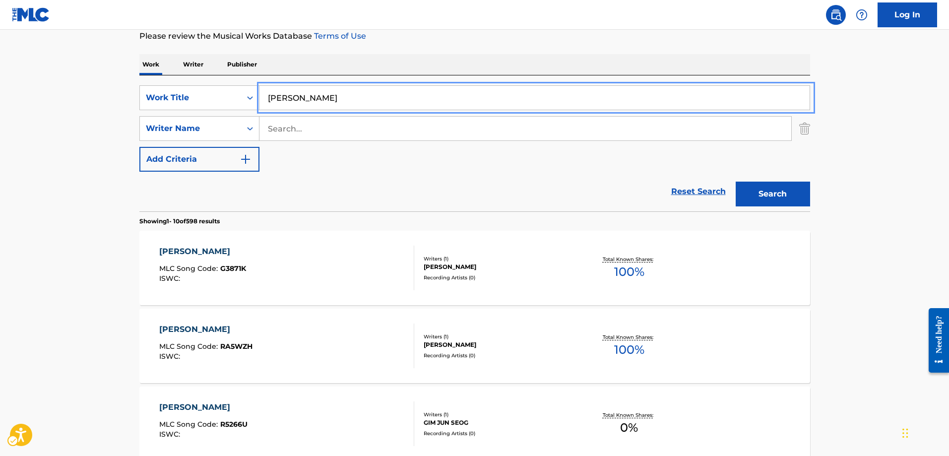
scroll to position [149, 0]
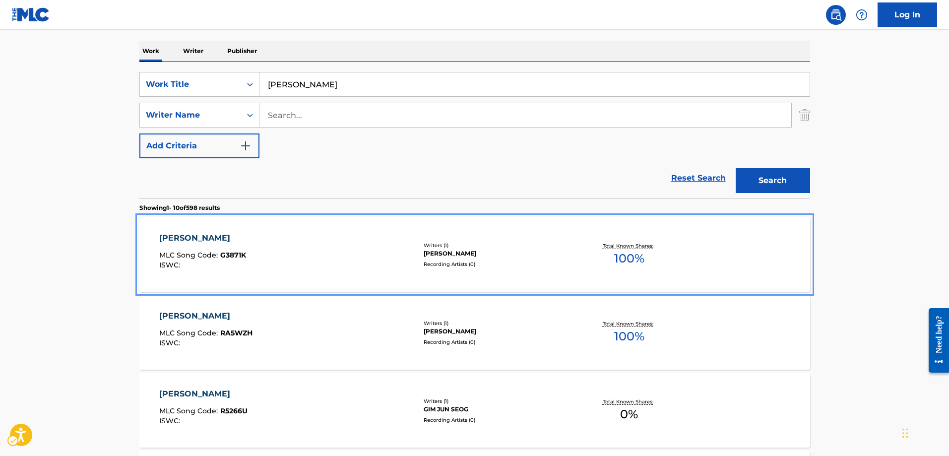
click at [244, 256] on span "G3871K" at bounding box center [233, 255] width 26 height 9
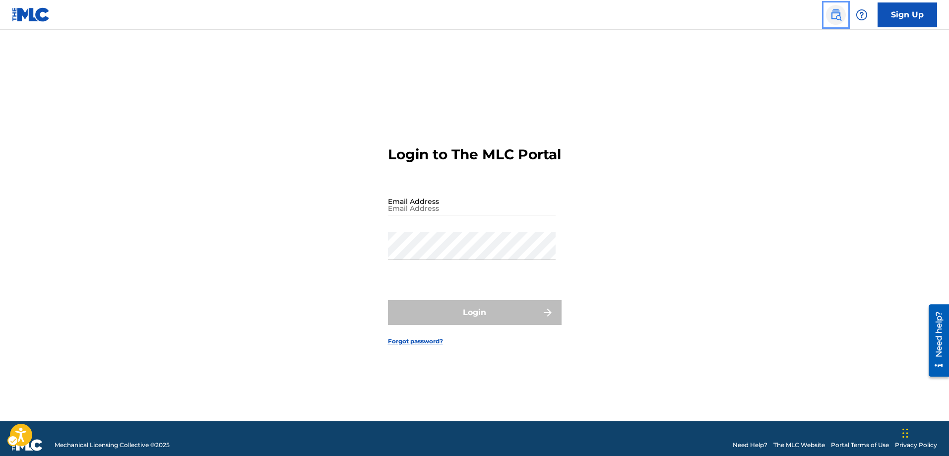
click at [837, 16] on img "Page Menu" at bounding box center [836, 15] width 12 height 12
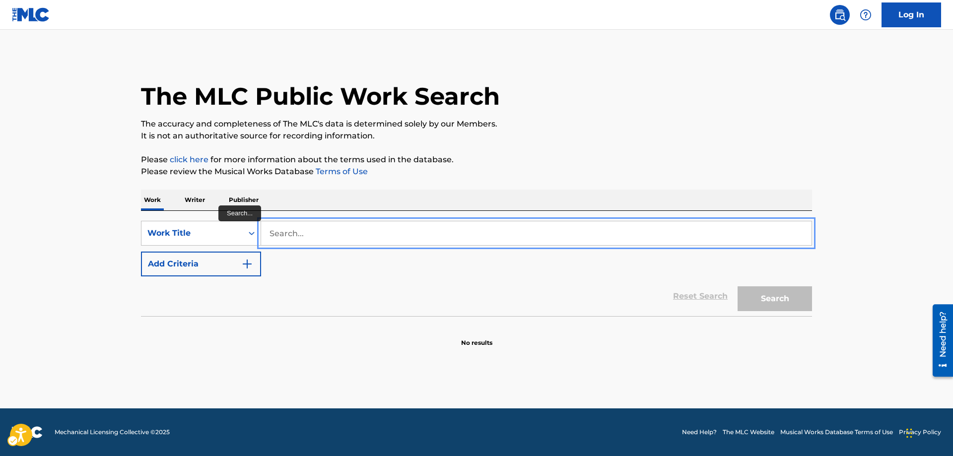
type input "L"
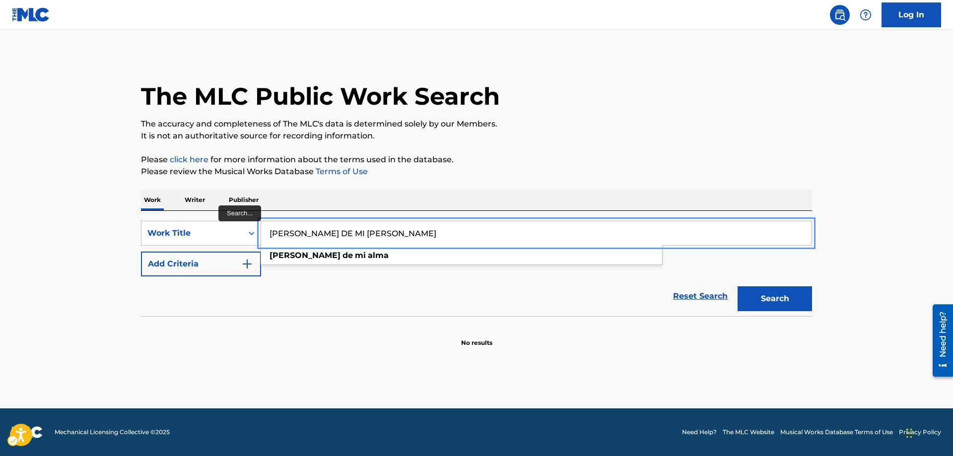
type input "BLANCA DE MI ALMA"
click at [141, 252] on button "Add Criteria" at bounding box center [201, 264] width 120 height 25
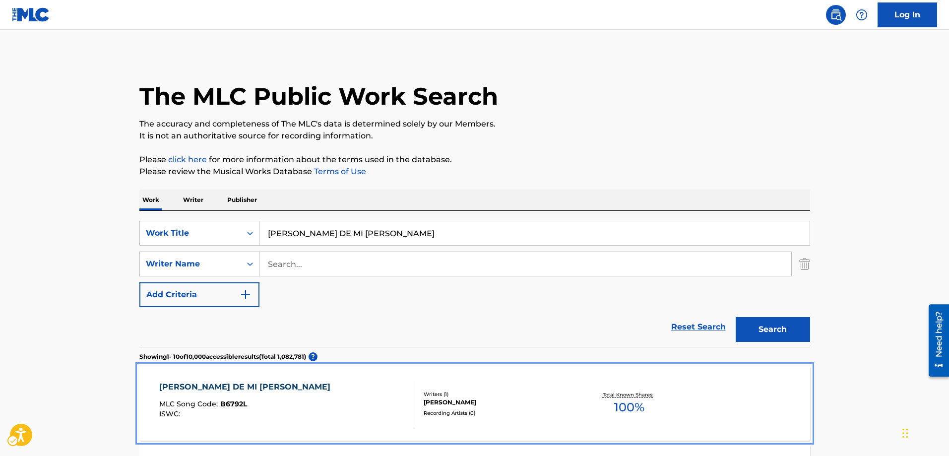
click at [237, 403] on span "B6792L" at bounding box center [233, 403] width 27 height 9
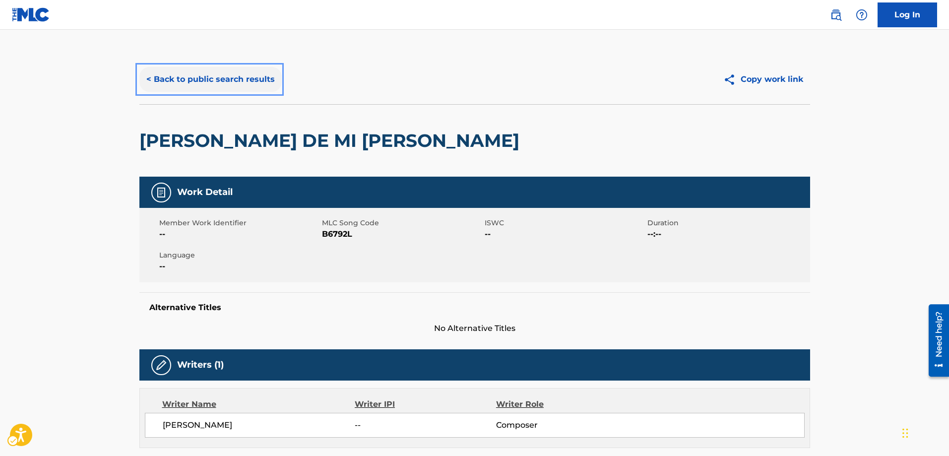
click at [151, 80] on button "< Back to public search results" at bounding box center [210, 79] width 142 height 25
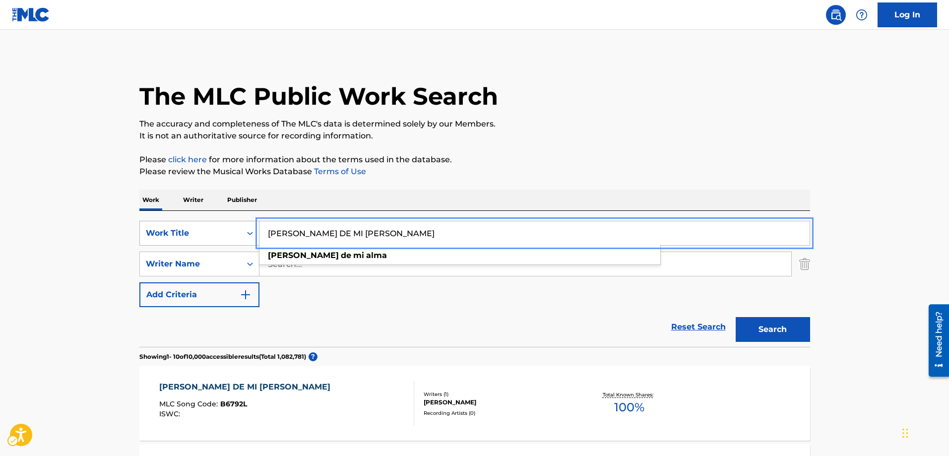
drag, startPoint x: 379, startPoint y: 239, endPoint x: 254, endPoint y: 229, distance: 125.4
type input "NO TE VOY A CUMPLIR"
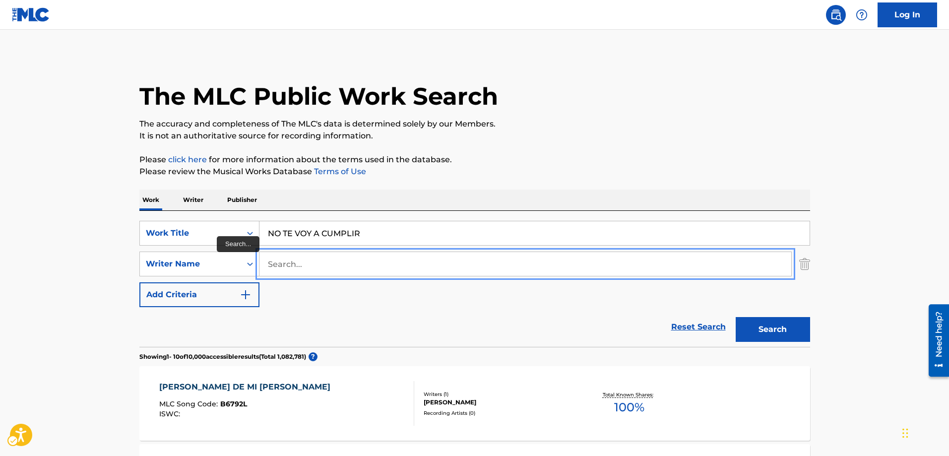
click at [286, 264] on input "Search..." at bounding box center [526, 264] width 532 height 24
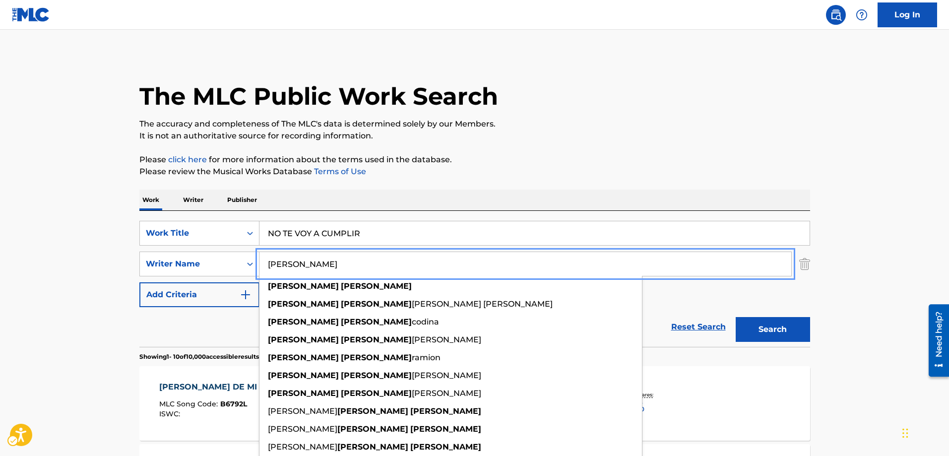
type input "VICENTE RODRIGUEZ"
click at [736, 317] on button "Search" at bounding box center [773, 329] width 74 height 25
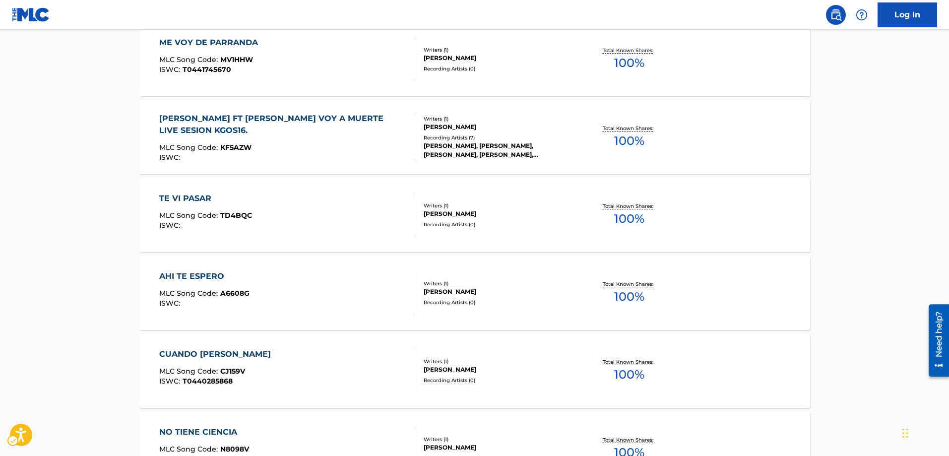
scroll to position [595, 0]
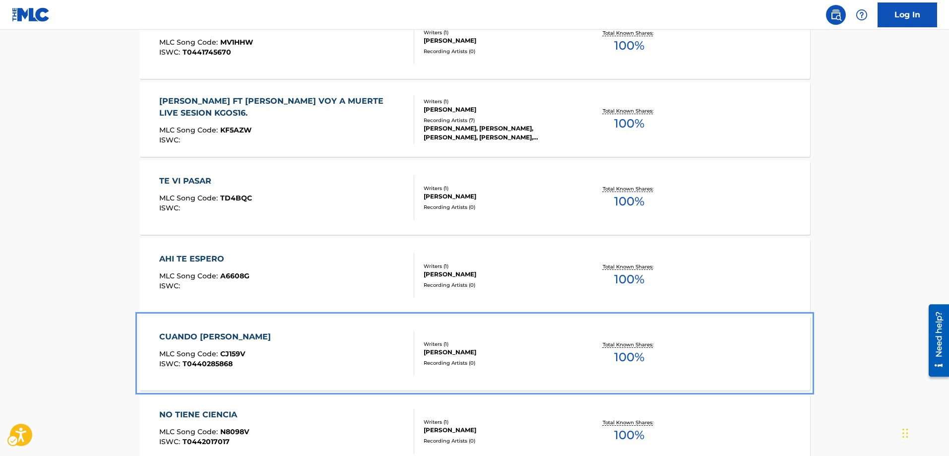
click at [232, 351] on span "CJ159V" at bounding box center [232, 353] width 25 height 9
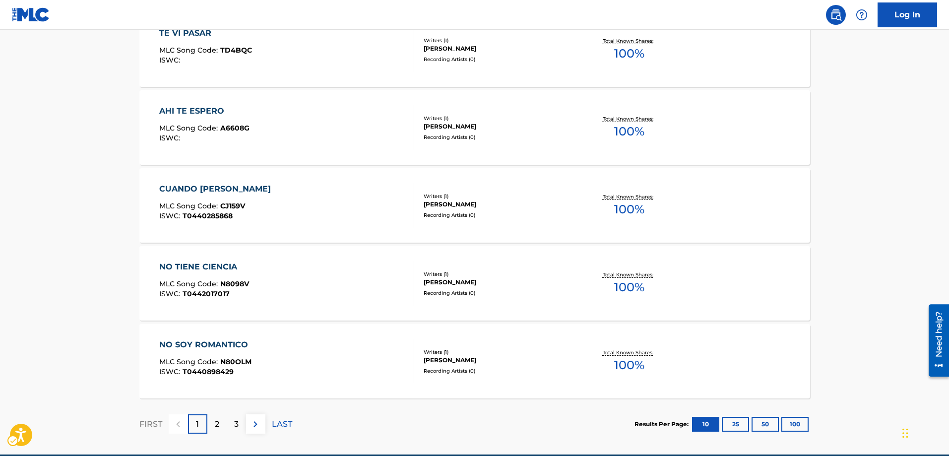
scroll to position [751, 0]
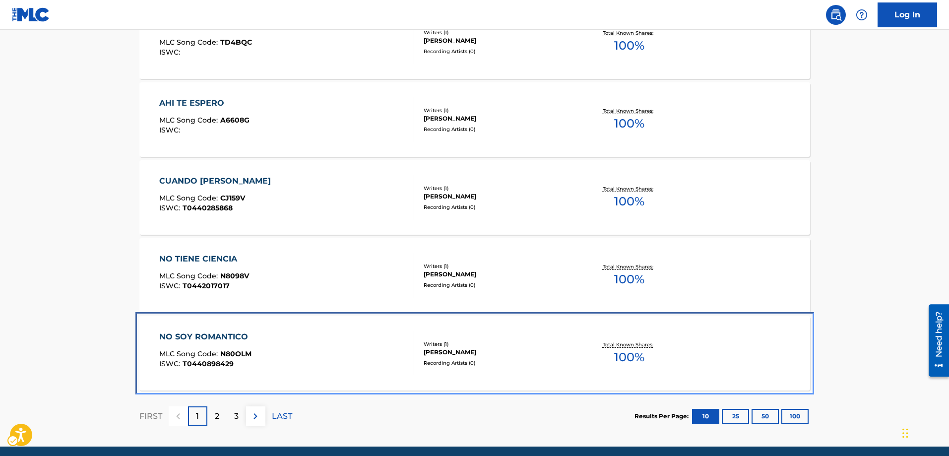
click at [248, 356] on span "N80OLM" at bounding box center [235, 353] width 31 height 9
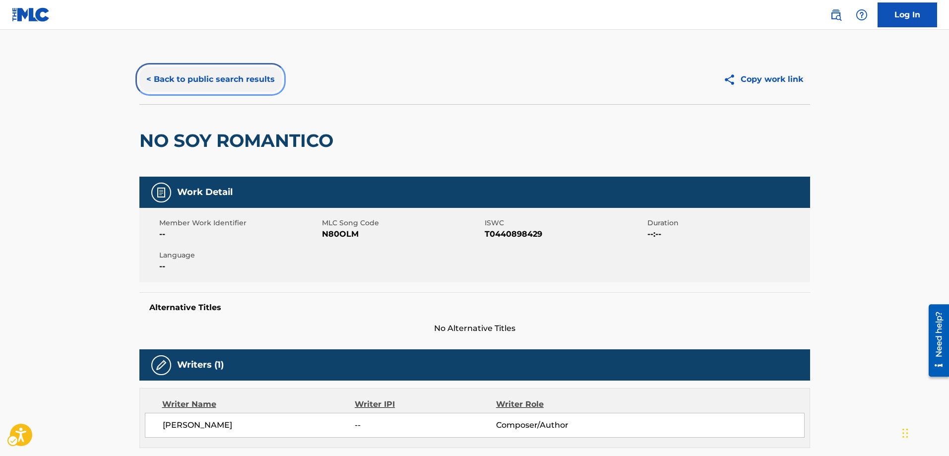
click at [146, 79] on button "< Back to public search results" at bounding box center [210, 79] width 142 height 25
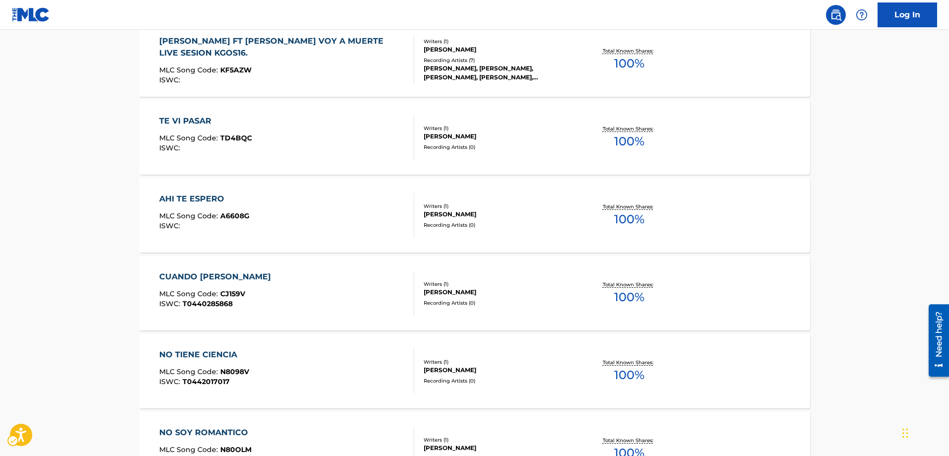
scroll to position [641, 0]
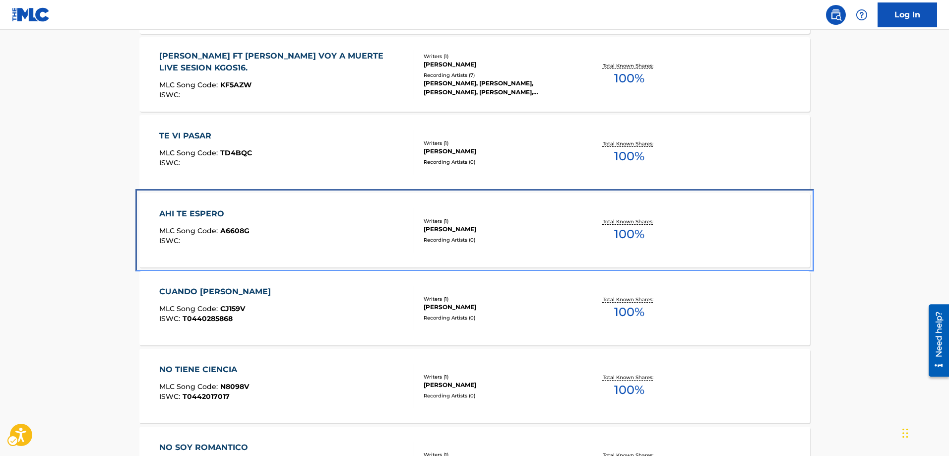
click at [237, 231] on span "A6608G" at bounding box center [234, 230] width 29 height 9
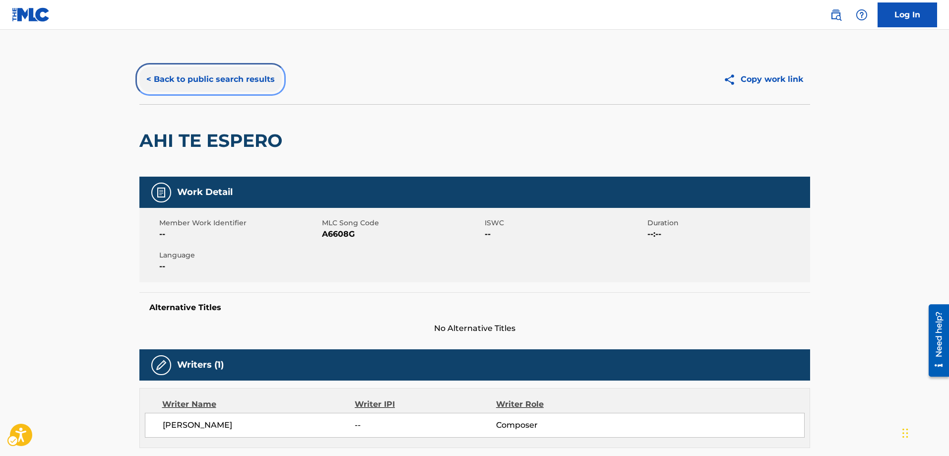
click at [148, 77] on button "< Back to public search results" at bounding box center [210, 79] width 142 height 25
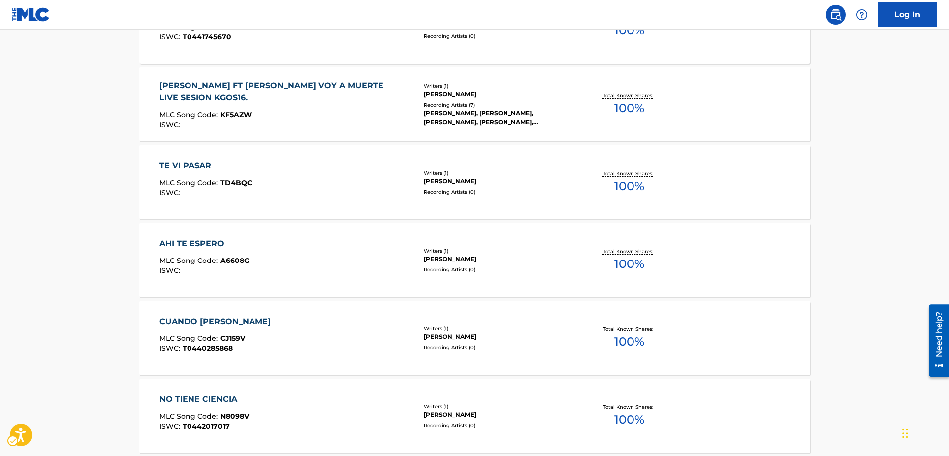
scroll to position [598, 0]
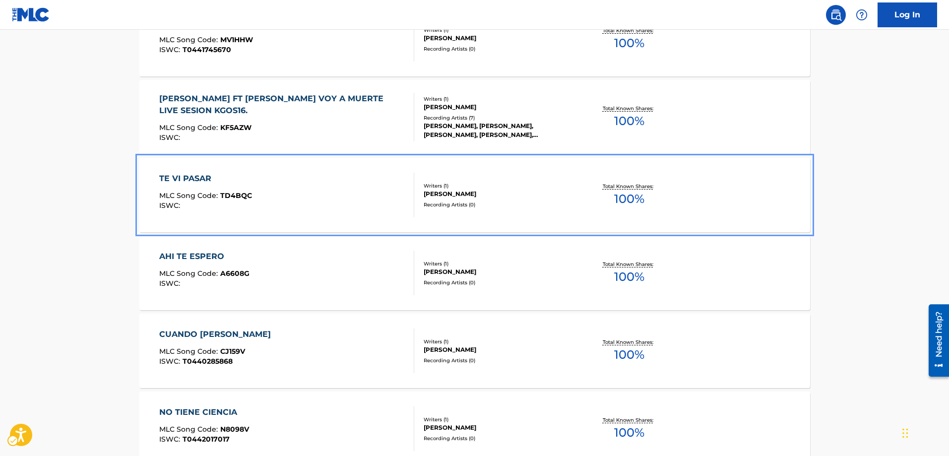
click at [225, 197] on span "TD4BQC" at bounding box center [236, 195] width 32 height 9
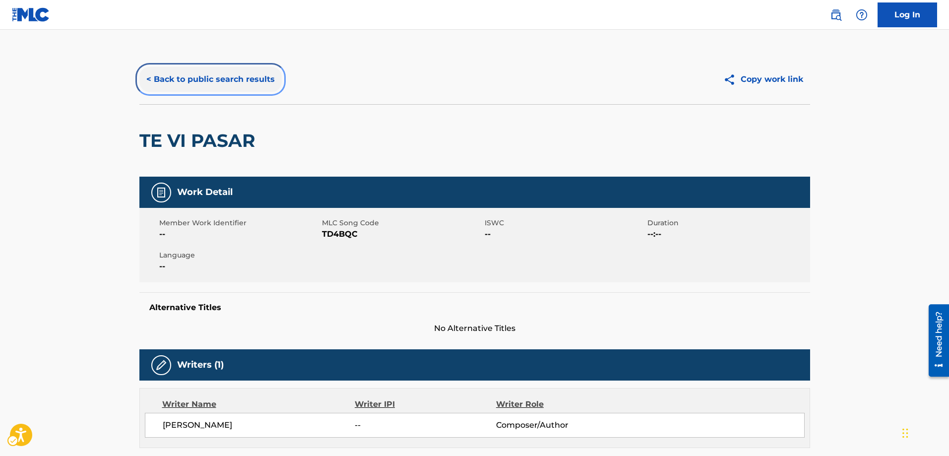
click at [148, 78] on button "< Back to public search results" at bounding box center [210, 79] width 142 height 25
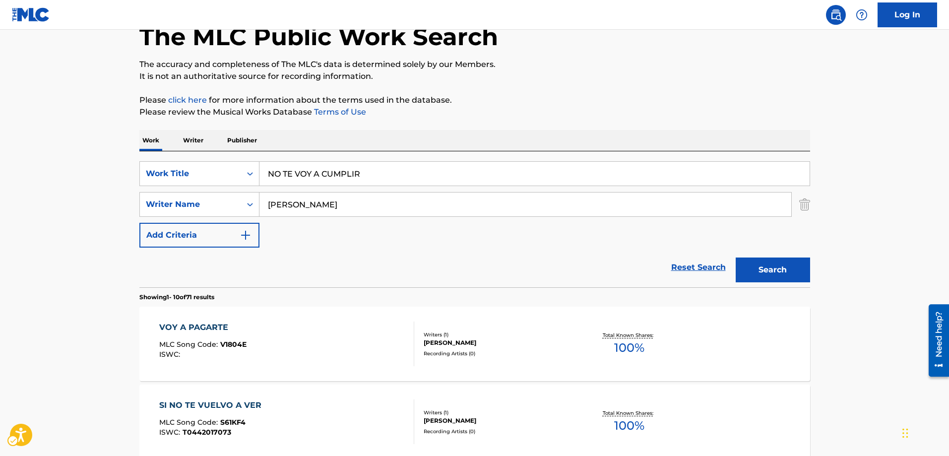
scroll to position [59, 0]
click at [766, 272] on button "Search" at bounding box center [773, 270] width 74 height 25
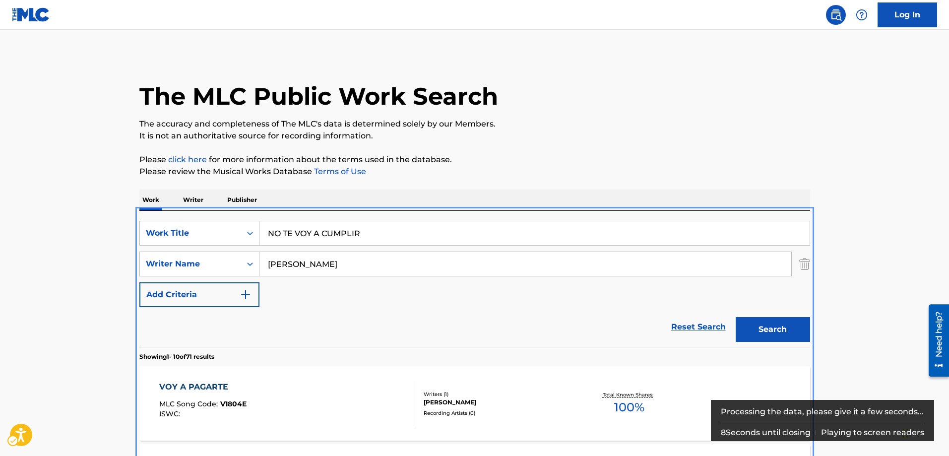
scroll to position [310, 0]
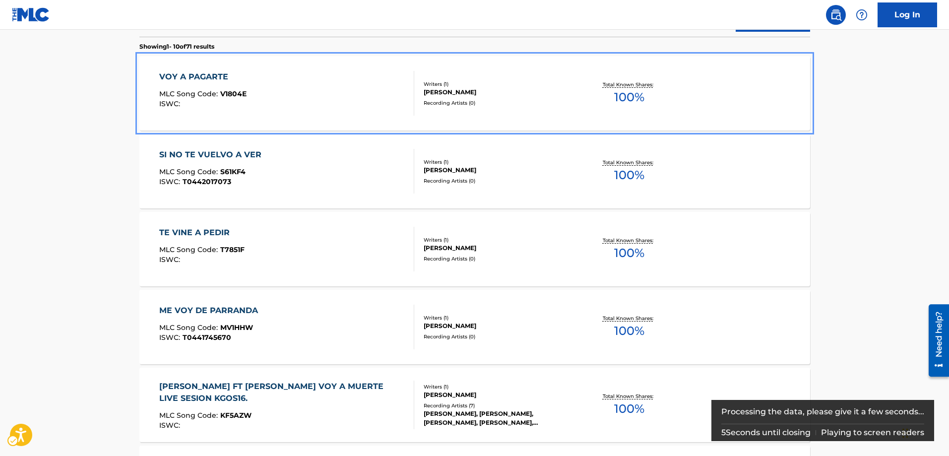
click at [243, 96] on span "V1804E" at bounding box center [233, 93] width 26 height 9
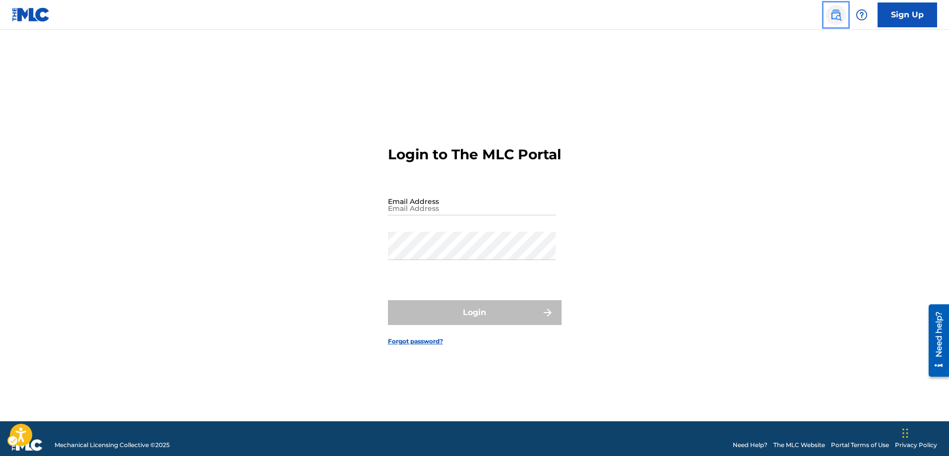
click at [839, 14] on img "Page Menu" at bounding box center [836, 15] width 12 height 12
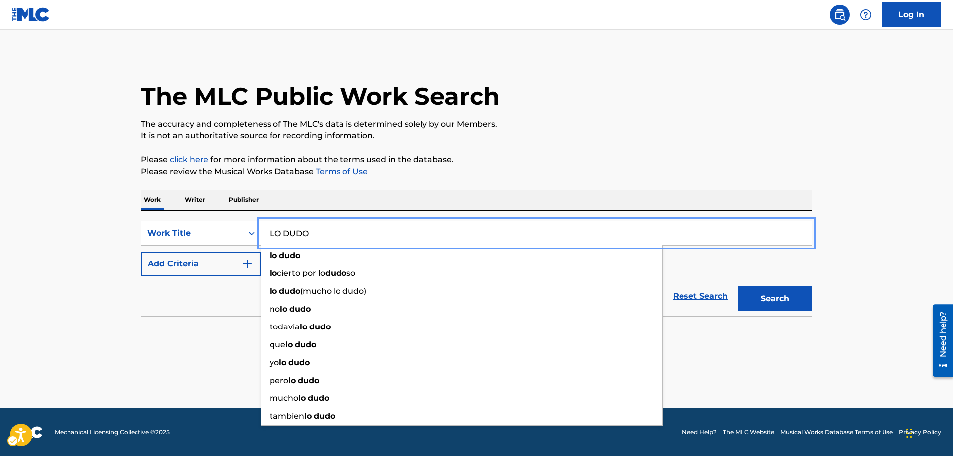
type input "LO DUDO"
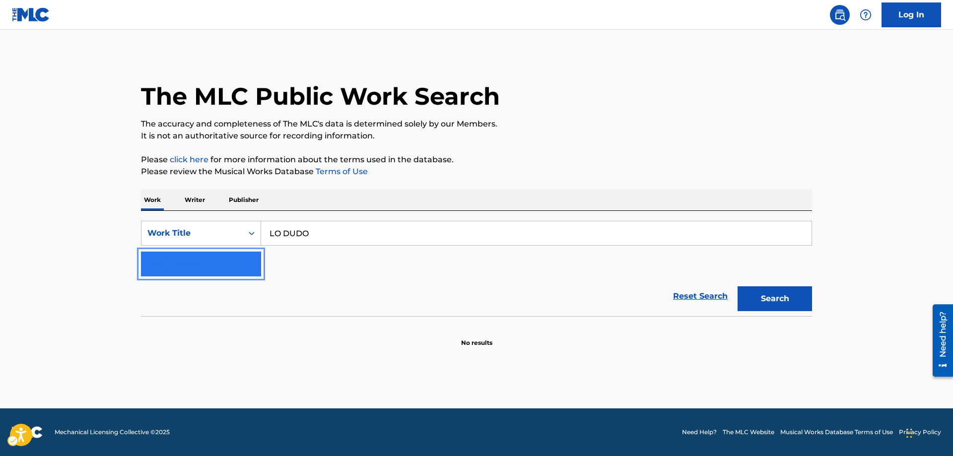
click at [250, 263] on img "Search Form" at bounding box center [247, 264] width 12 height 12
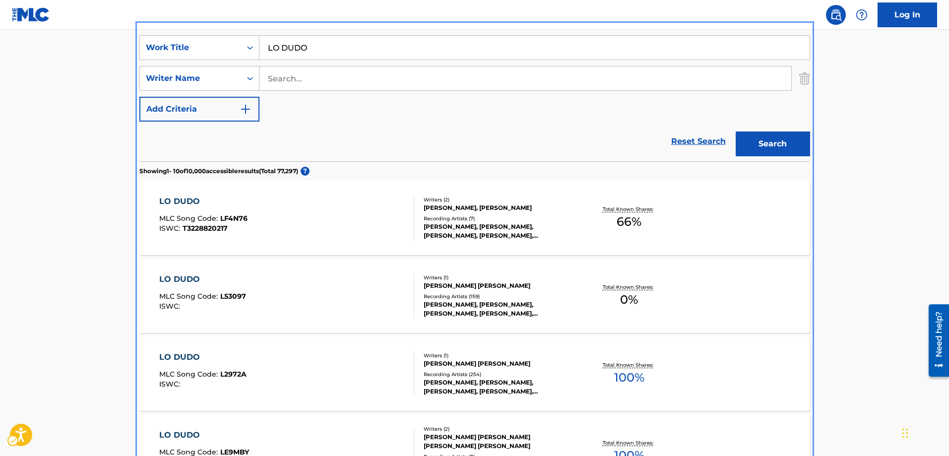
scroll to position [148, 0]
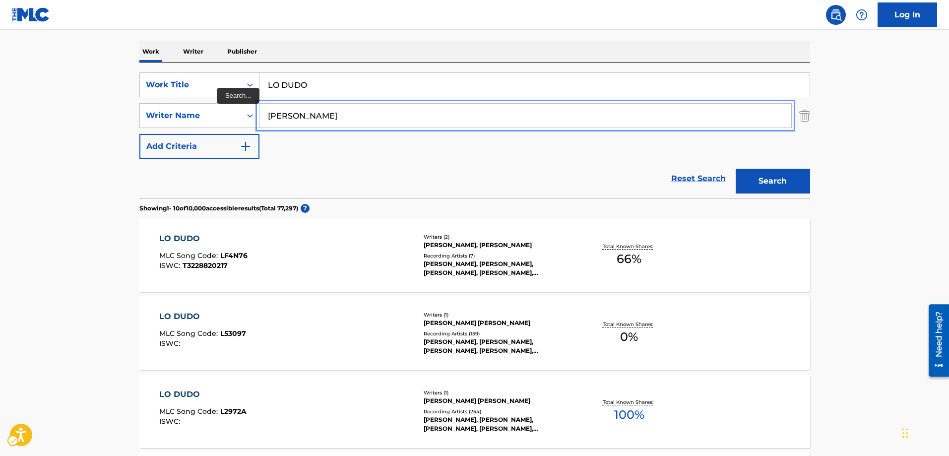
click at [139, 134] on button "Add Criteria" at bounding box center [199, 146] width 120 height 25
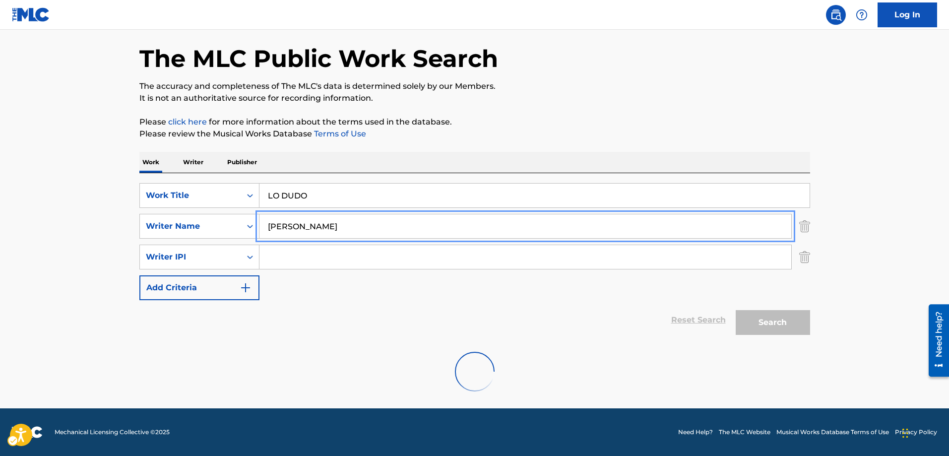
scroll to position [5, 0]
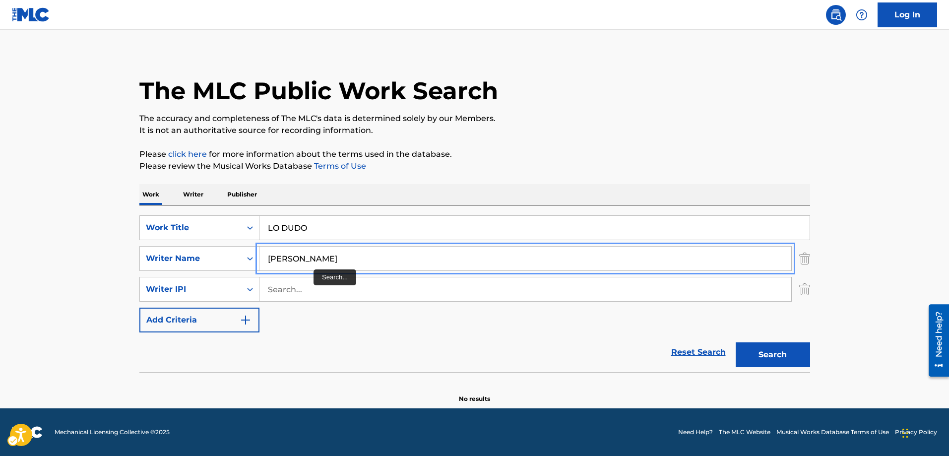
click at [324, 259] on input "[PERSON_NAME]" at bounding box center [526, 259] width 532 height 24
type input "[PERSON_NAME]"
click at [139, 308] on button "Add Criteria" at bounding box center [199, 320] width 120 height 25
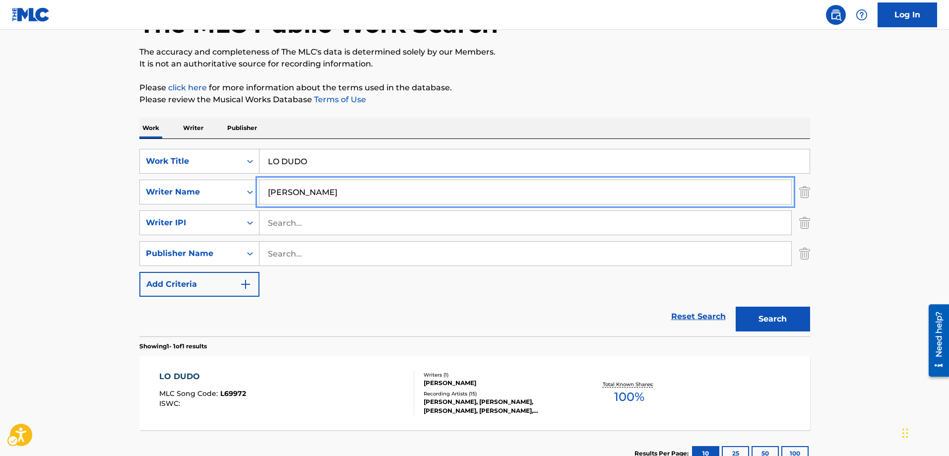
scroll to position [105, 0]
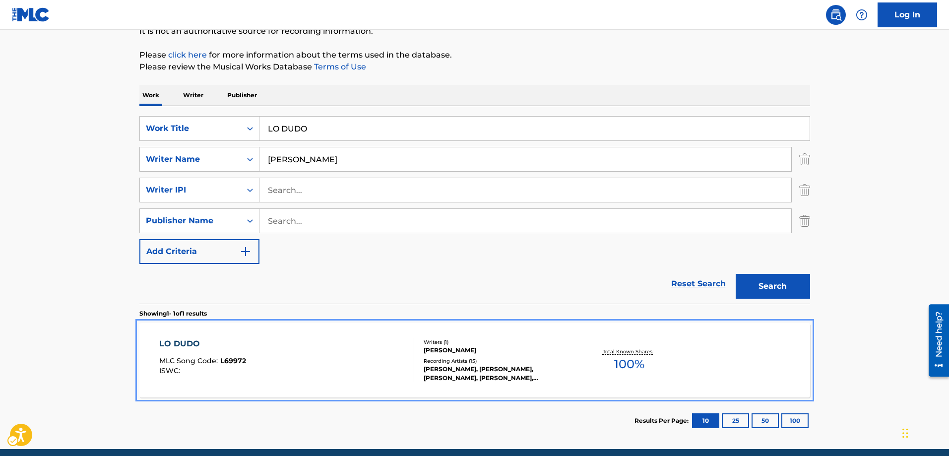
click at [227, 358] on span "L69972" at bounding box center [233, 360] width 26 height 9
